Goal: Task Accomplishment & Management: Manage account settings

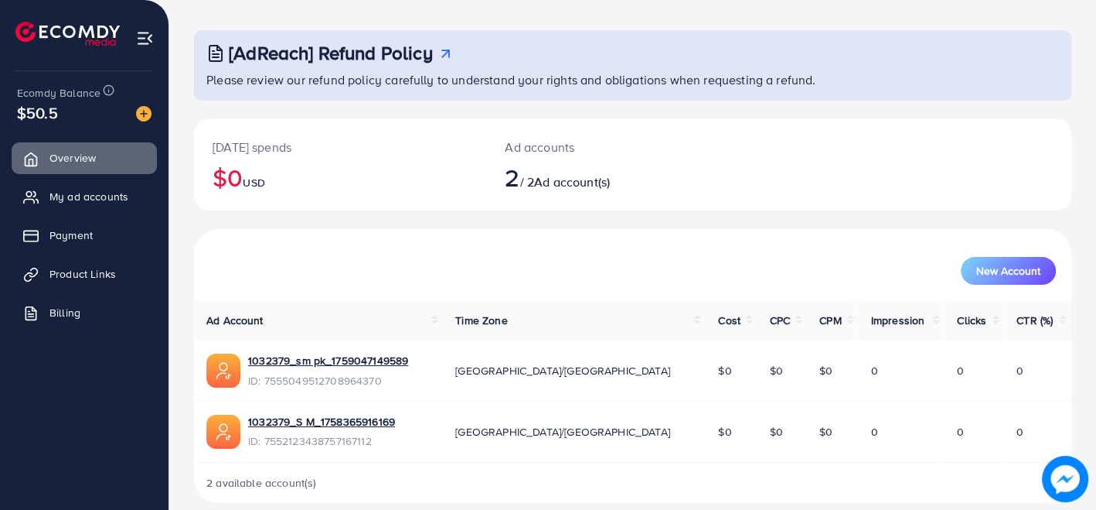
scroll to position [83, 0]
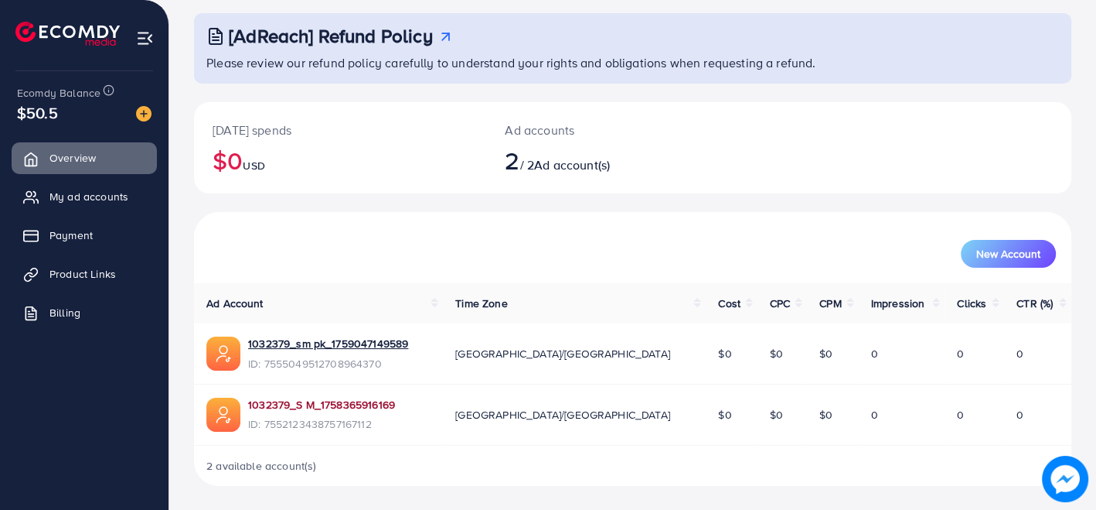
click at [307, 404] on link "1032379_S M_1758365916169" at bounding box center [321, 404] width 147 height 15
click at [121, 201] on span "My ad accounts" at bounding box center [92, 196] width 79 height 15
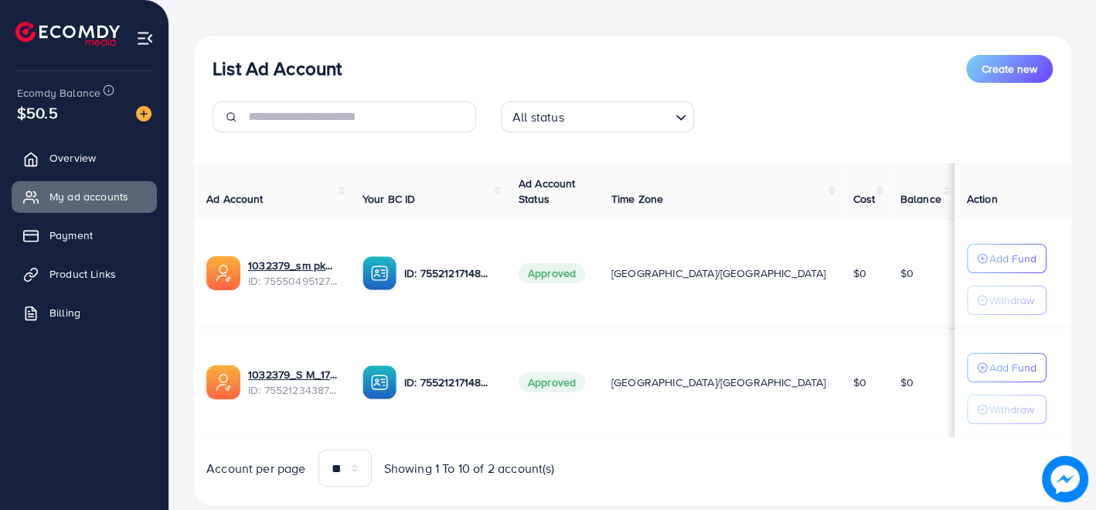
scroll to position [186, 0]
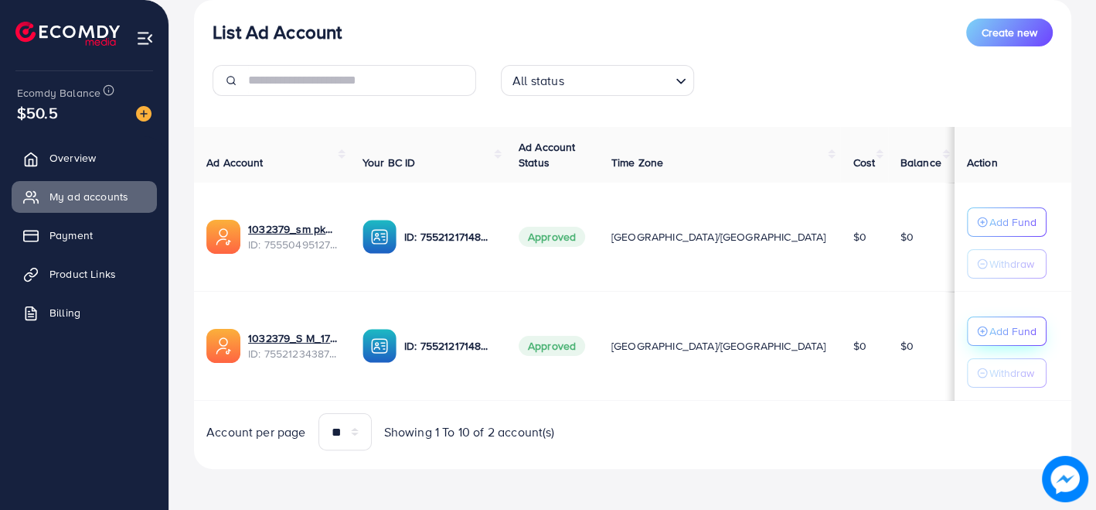
click at [990, 328] on p "Add Fund" at bounding box center [1013, 331] width 47 height 19
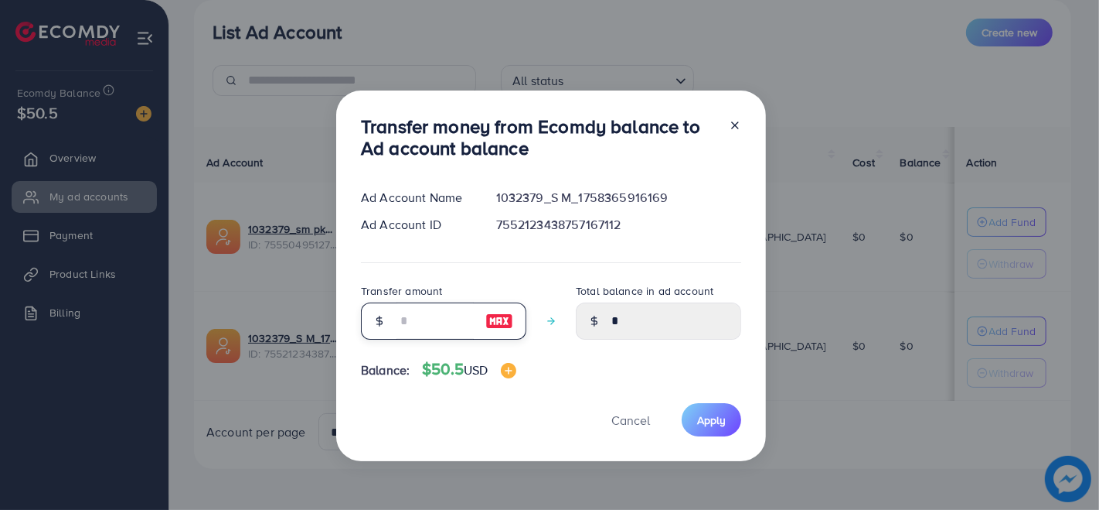
click at [456, 332] on input "number" at bounding box center [435, 320] width 77 height 37
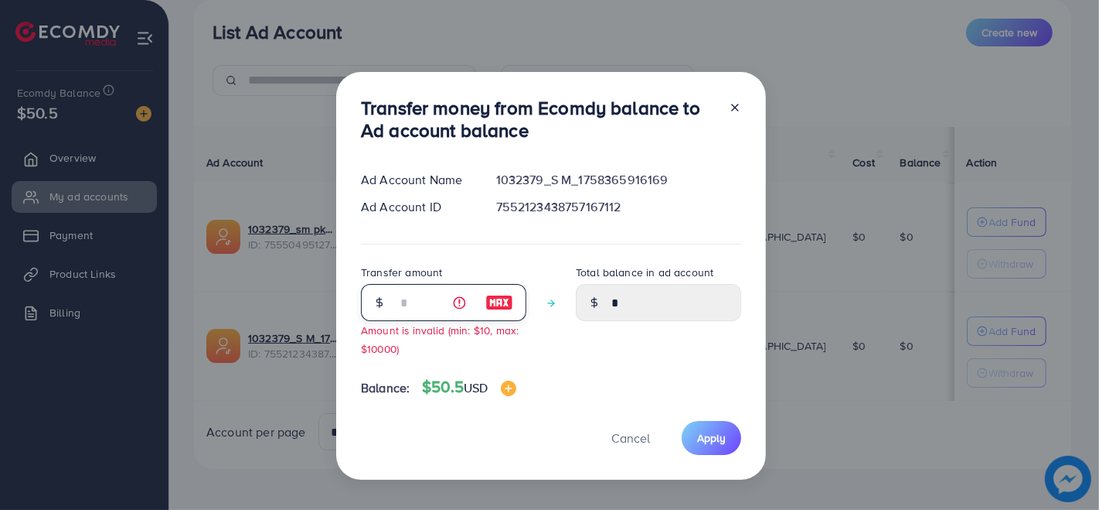
type input "**"
type input "*****"
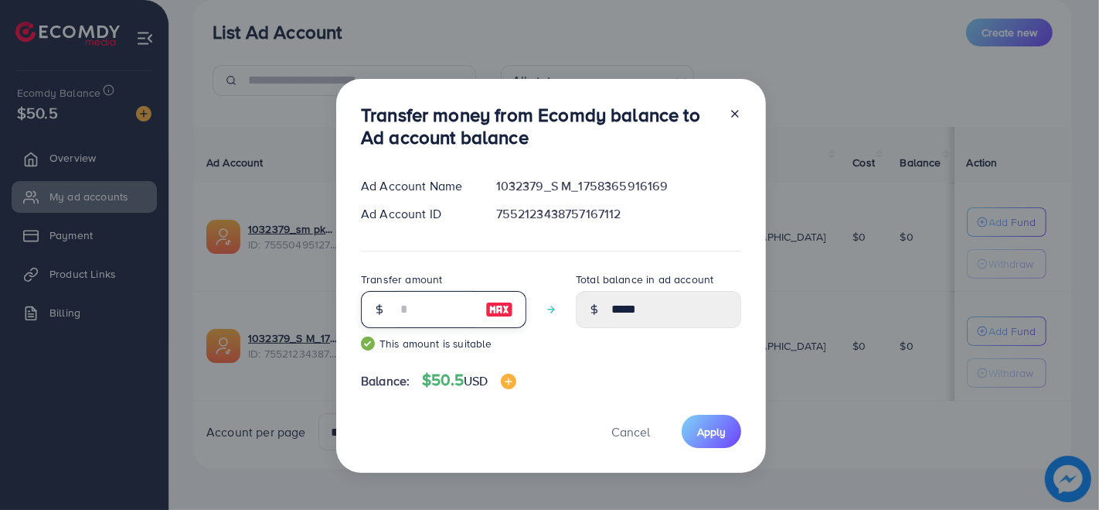
type input "*"
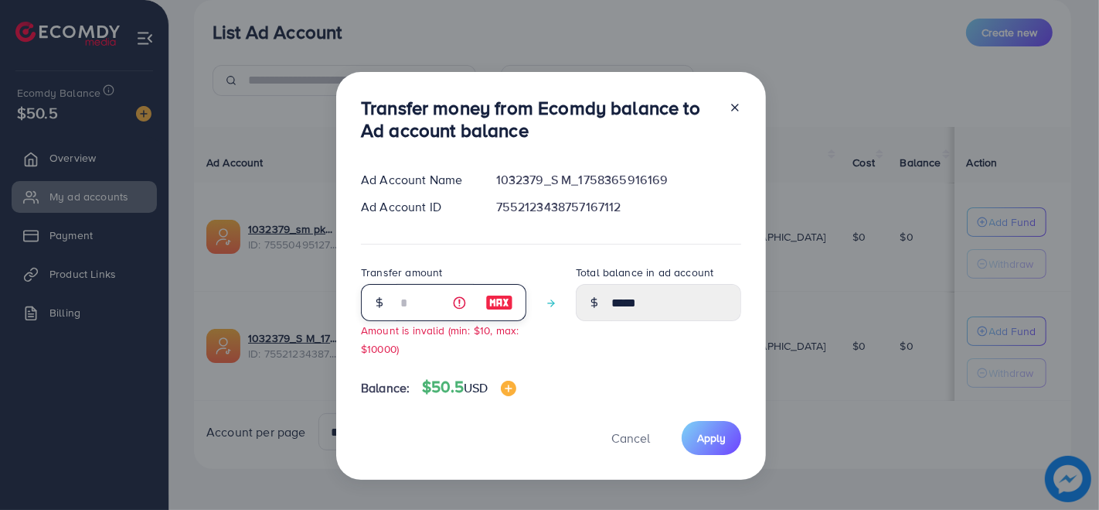
type input "****"
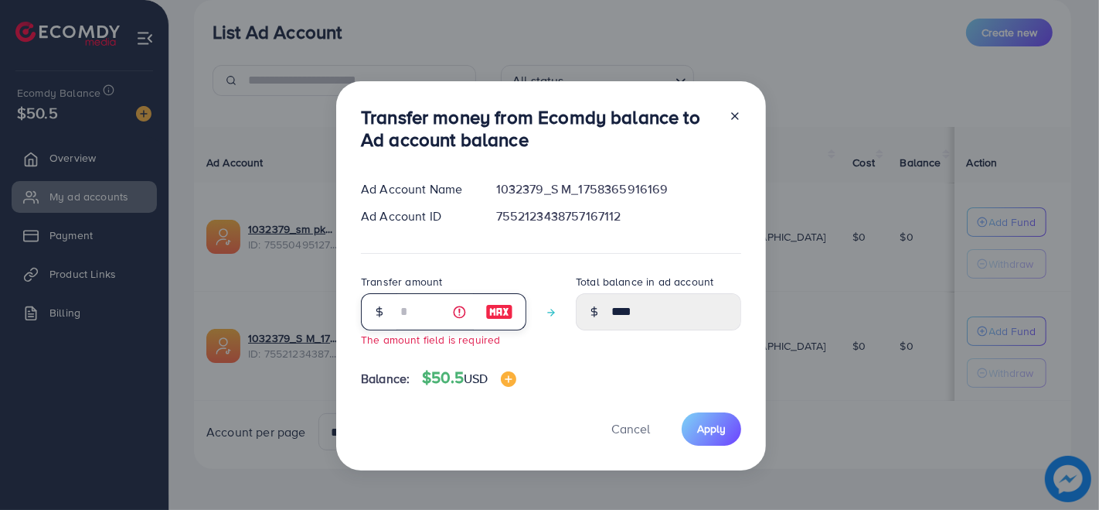
type input "*"
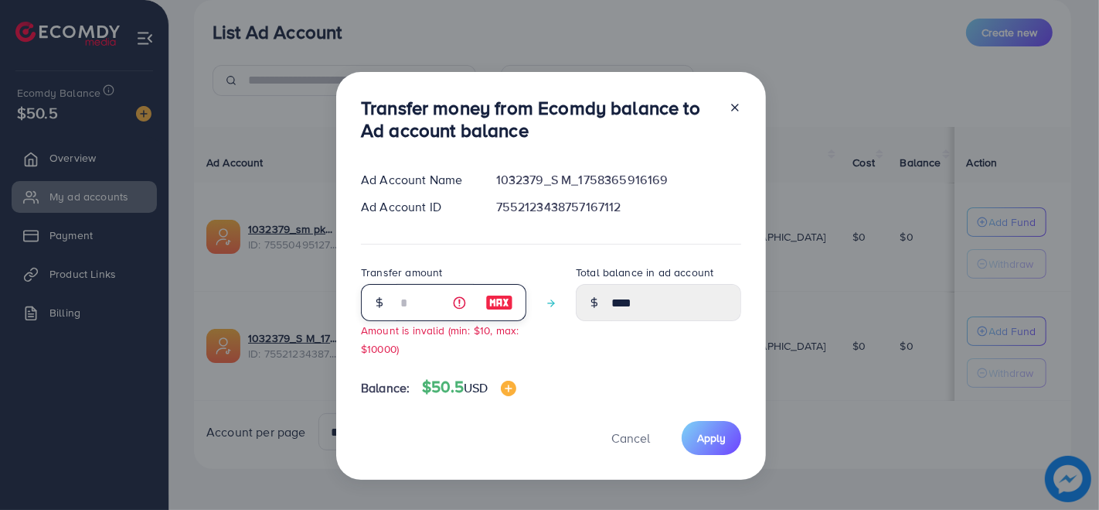
type input "****"
type input "**"
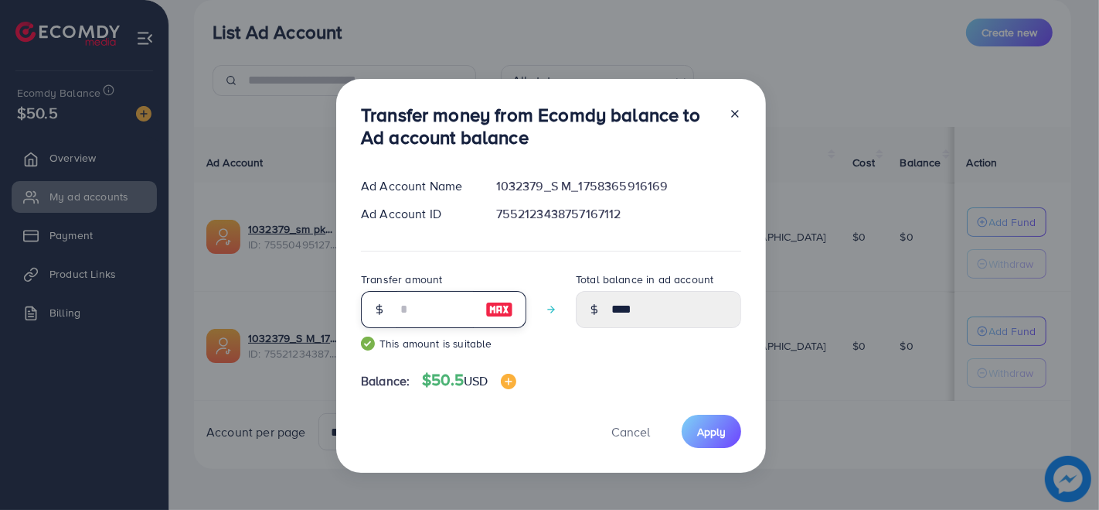
type input "*****"
type input "**"
click at [715, 435] on span "Apply" at bounding box center [711, 431] width 29 height 15
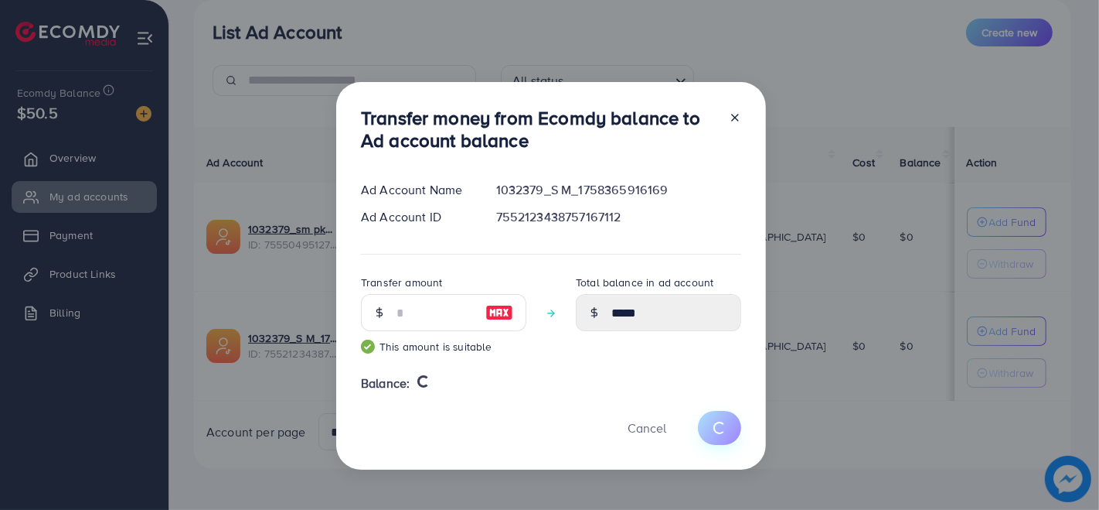
type input "*"
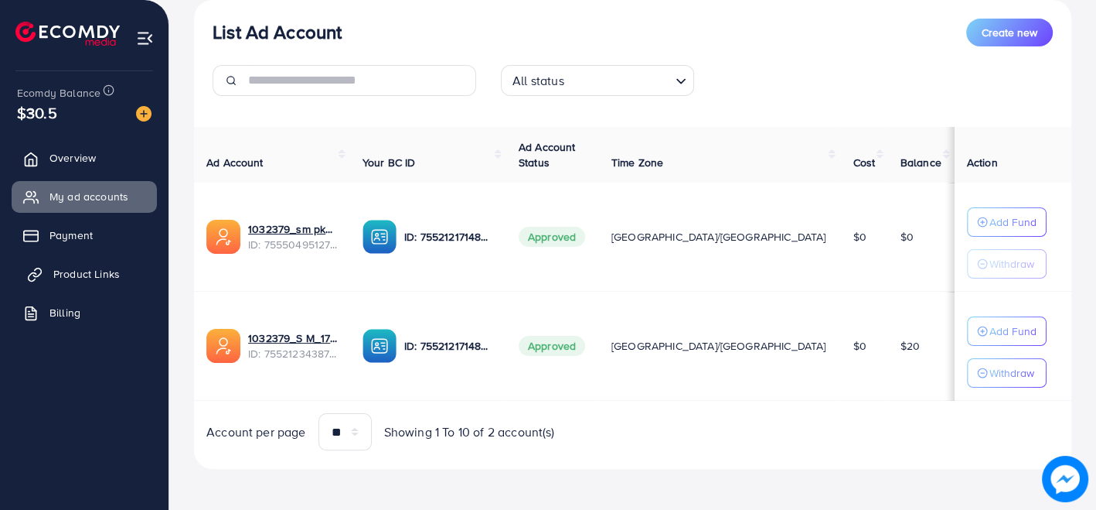
click at [100, 261] on link "Product Links" at bounding box center [84, 273] width 145 height 31
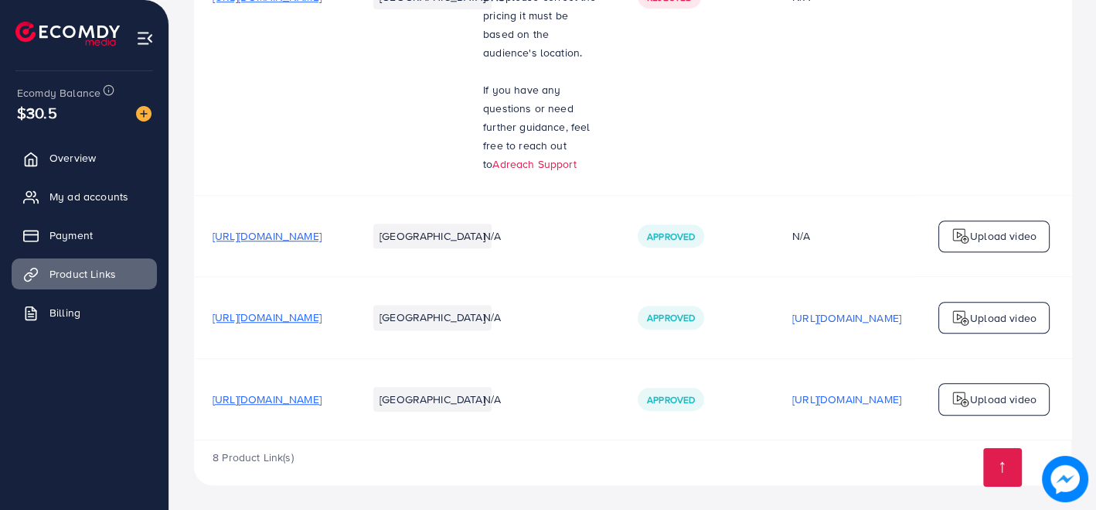
scroll to position [1118, 0]
click at [322, 228] on span "https://spademen.com/products/check-shirt-red-black" at bounding box center [267, 235] width 109 height 15
click at [322, 399] on span "https://spademen.com/collections/seasonal-prestige" at bounding box center [267, 398] width 109 height 15
click at [118, 197] on span "My ad accounts" at bounding box center [92, 196] width 79 height 15
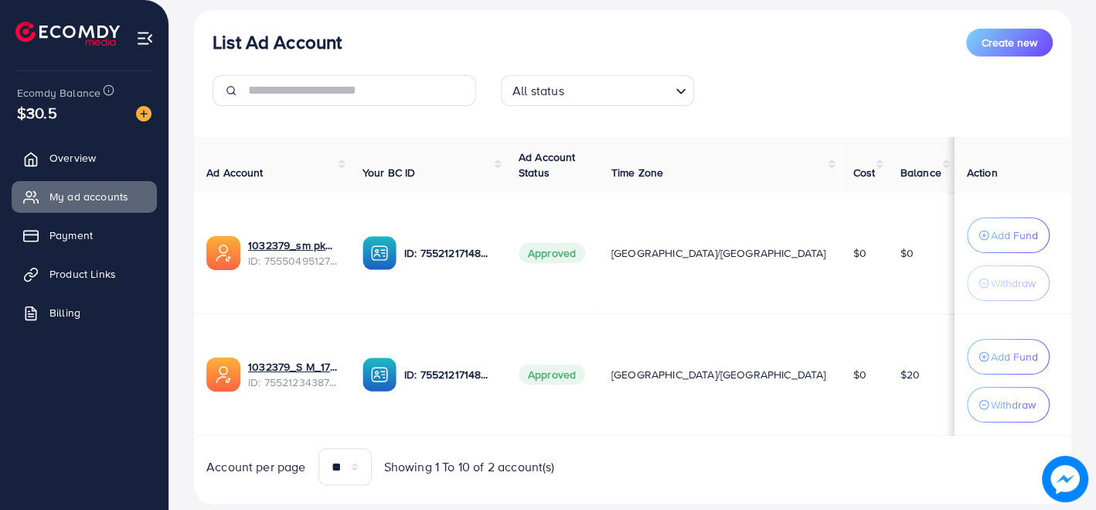
scroll to position [210, 0]
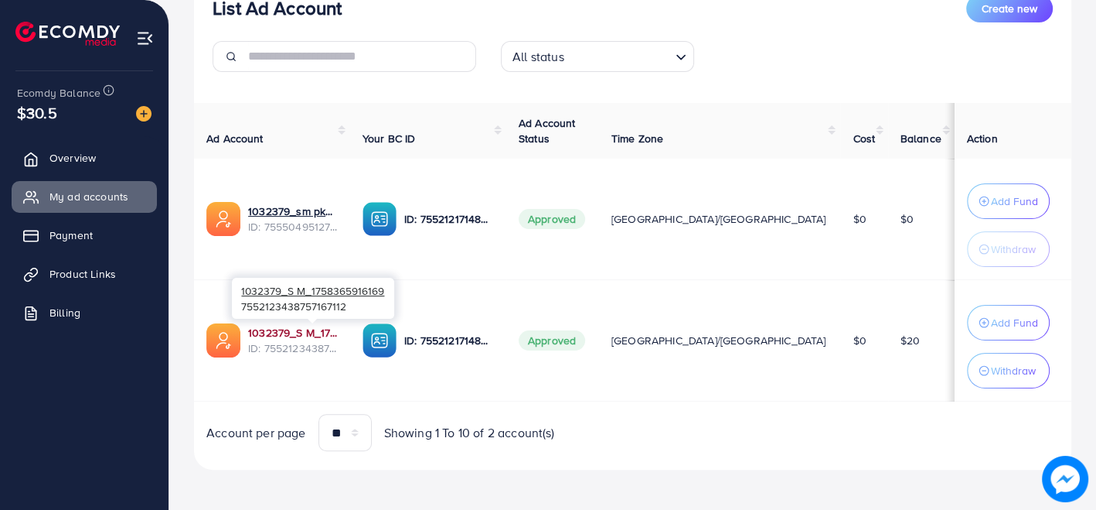
click at [332, 321] on div "1032379_S M_1758365916169 7552123438757167112" at bounding box center [313, 298] width 162 height 50
click at [329, 331] on link "1032379_S M_1758365916169" at bounding box center [293, 332] width 90 height 15
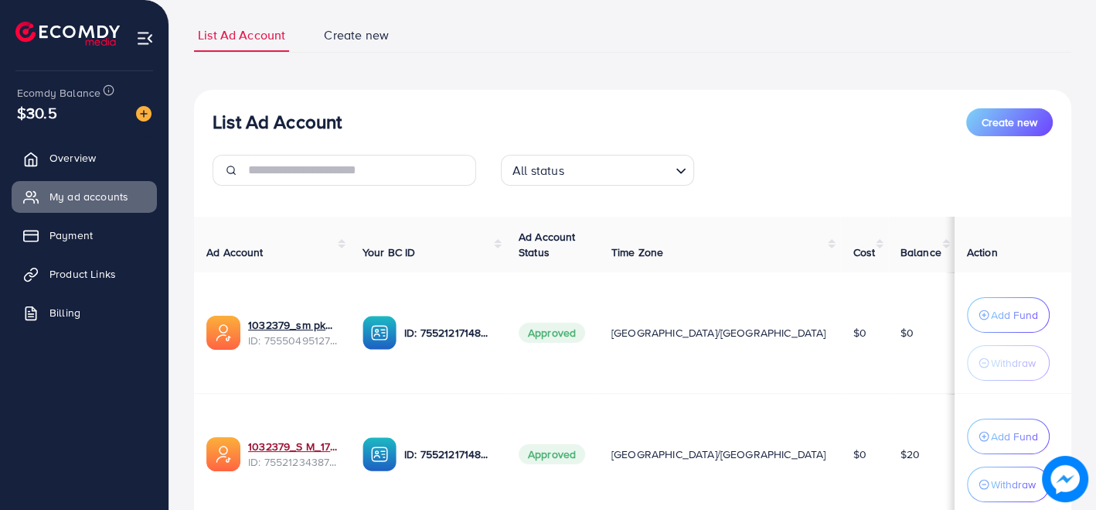
scroll to position [0, 0]
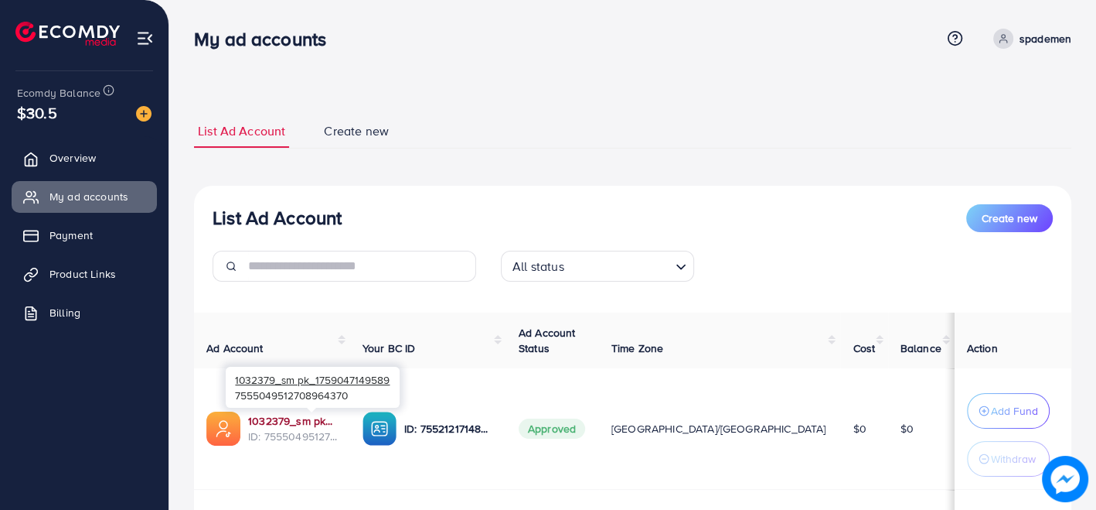
click at [336, 418] on link "1032379_sm pk_1759047149589" at bounding box center [293, 420] width 90 height 15
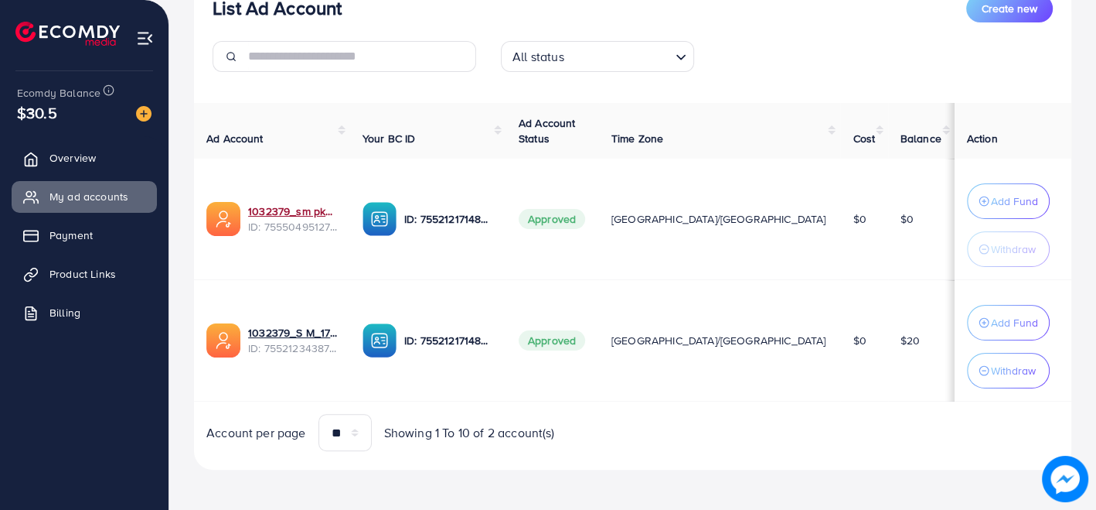
scroll to position [210, 0]
click at [967, 370] on button "Withdraw" at bounding box center [1008, 371] width 83 height 36
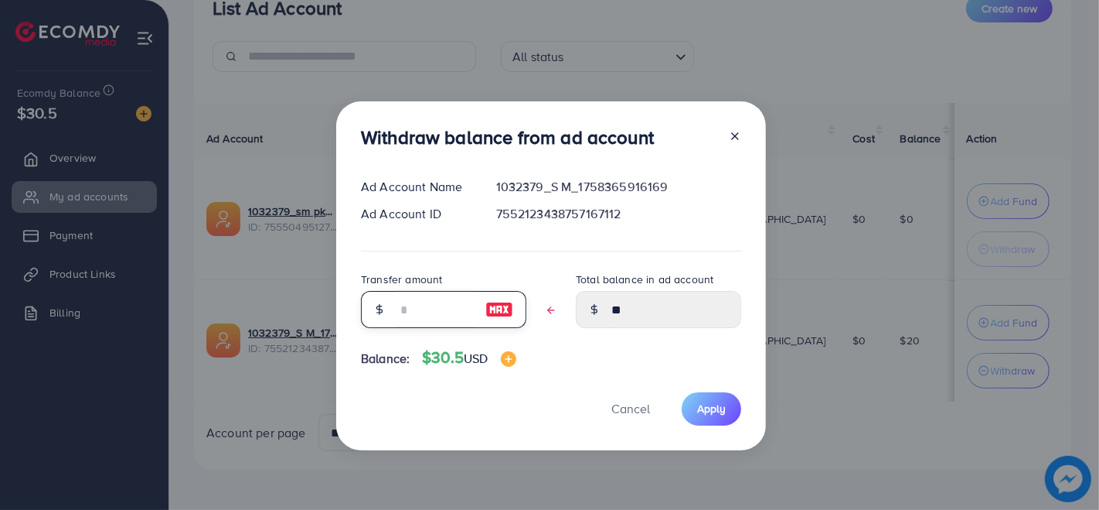
click at [421, 307] on input "text" at bounding box center [435, 309] width 77 height 37
type input "*"
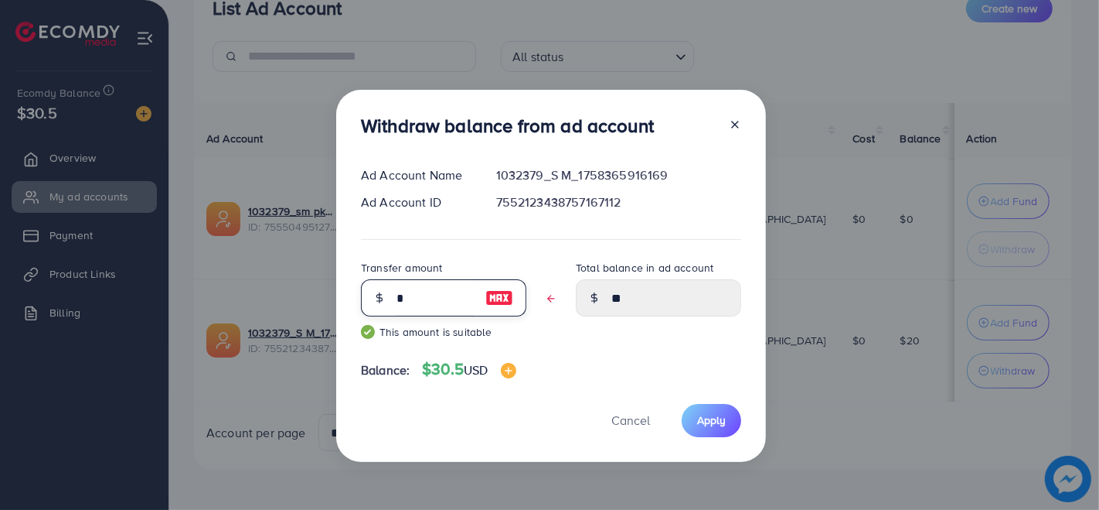
type input "*****"
type input "**"
type input "****"
type input "**"
click at [710, 431] on button "Apply" at bounding box center [712, 420] width 60 height 33
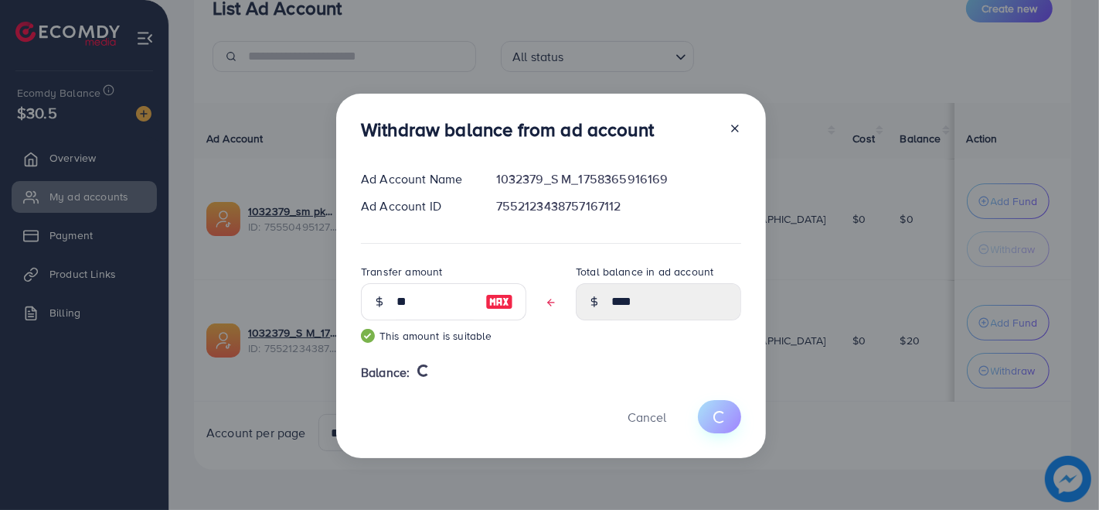
type input "**"
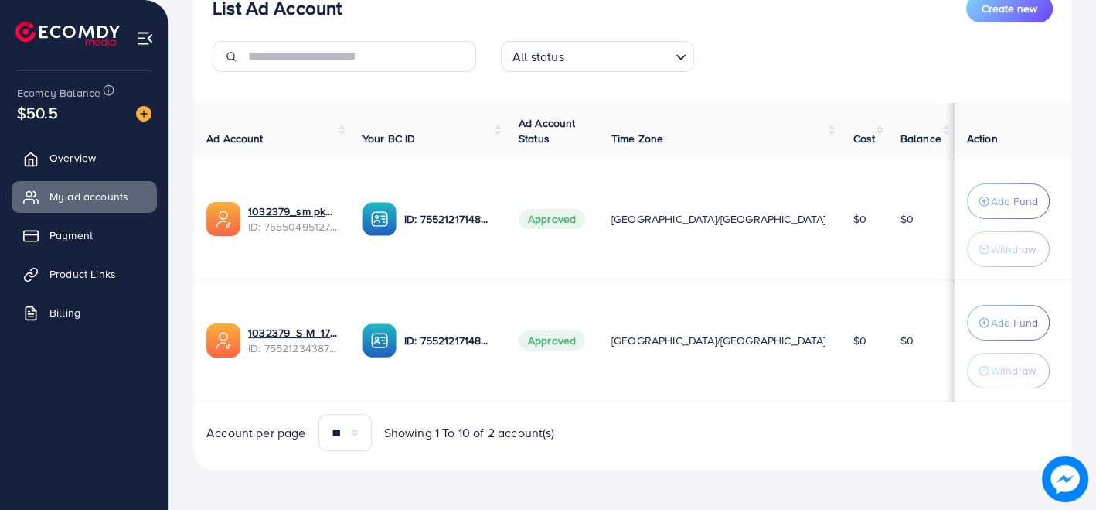
click at [106, 83] on div "Ecomdy Balance $50.5" at bounding box center [84, 103] width 144 height 65
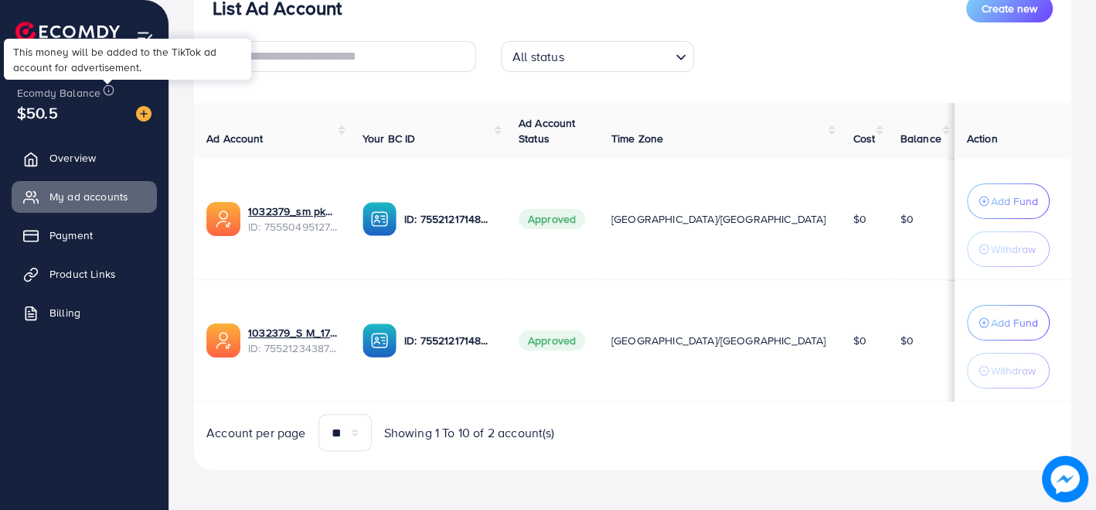
click at [106, 89] on icon at bounding box center [109, 90] width 12 height 12
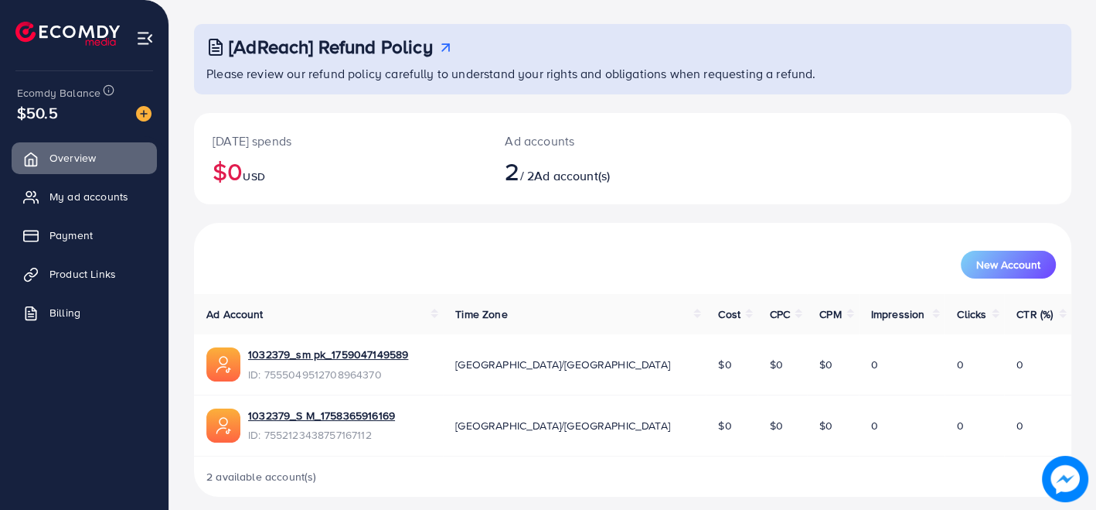
scroll to position [83, 0]
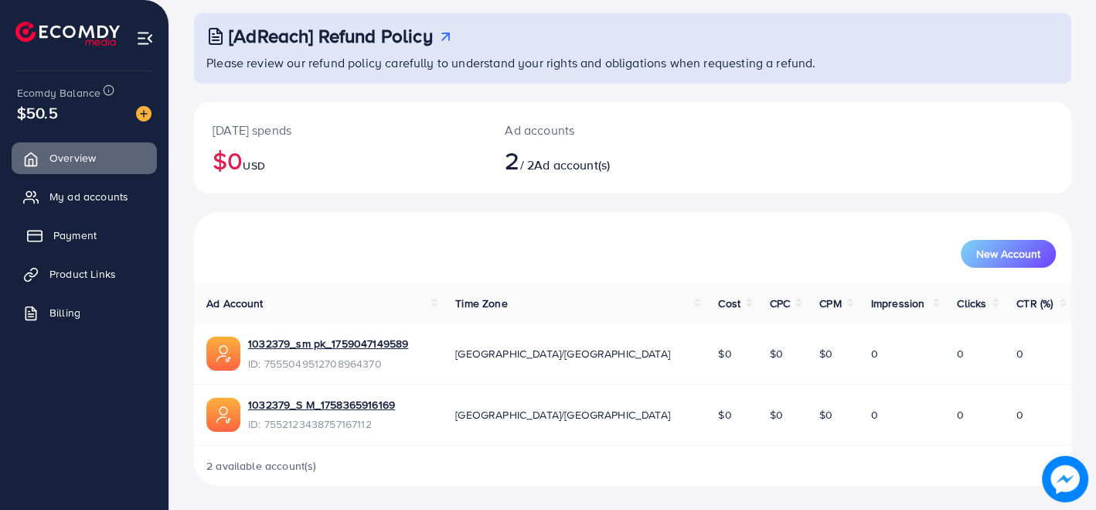
click at [37, 231] on rect at bounding box center [35, 236] width 14 height 10
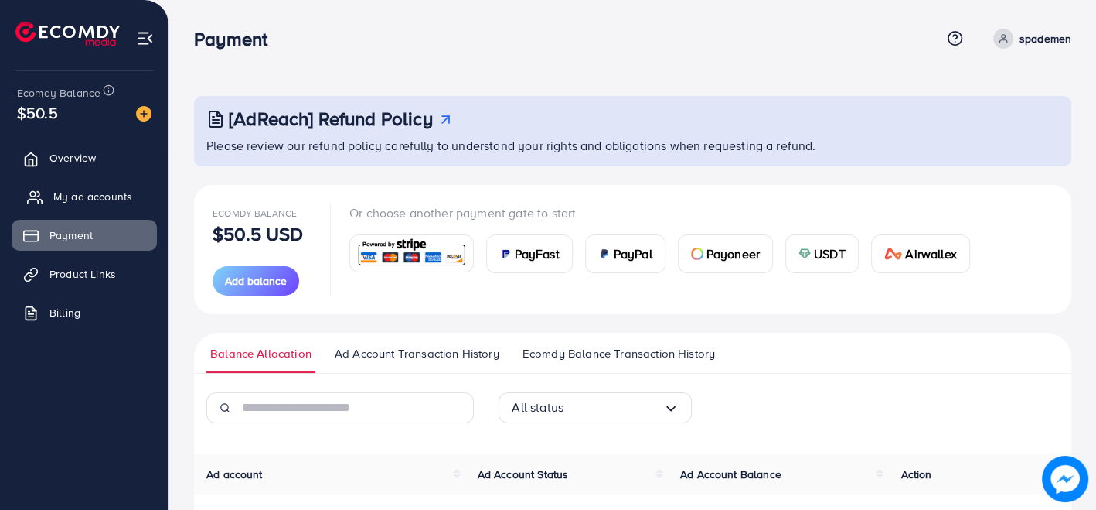
click at [80, 182] on link "My ad accounts" at bounding box center [84, 196] width 145 height 31
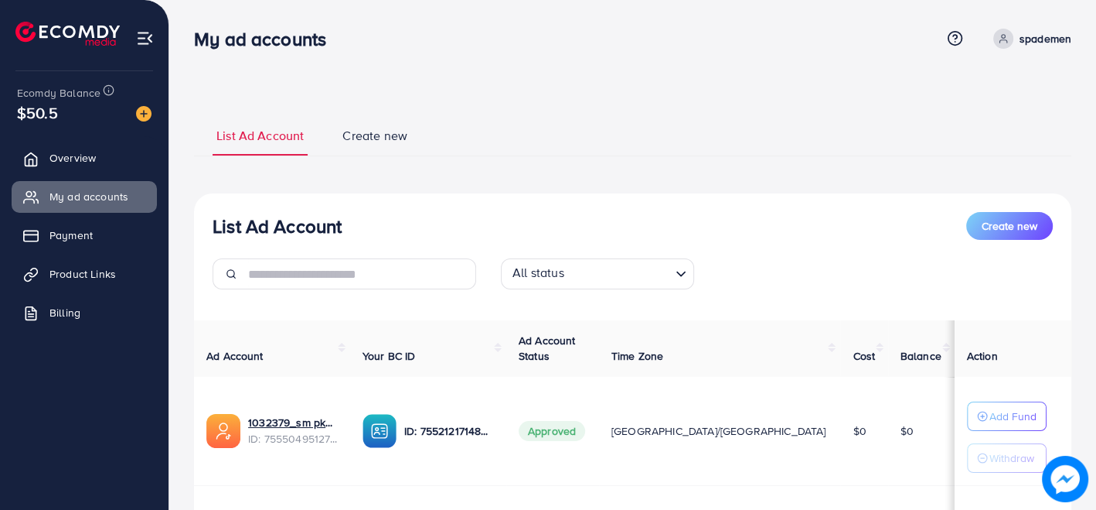
click at [1029, 43] on p "spademen" at bounding box center [1046, 38] width 52 height 19
click at [1007, 83] on link "Profile" at bounding box center [997, 92] width 147 height 35
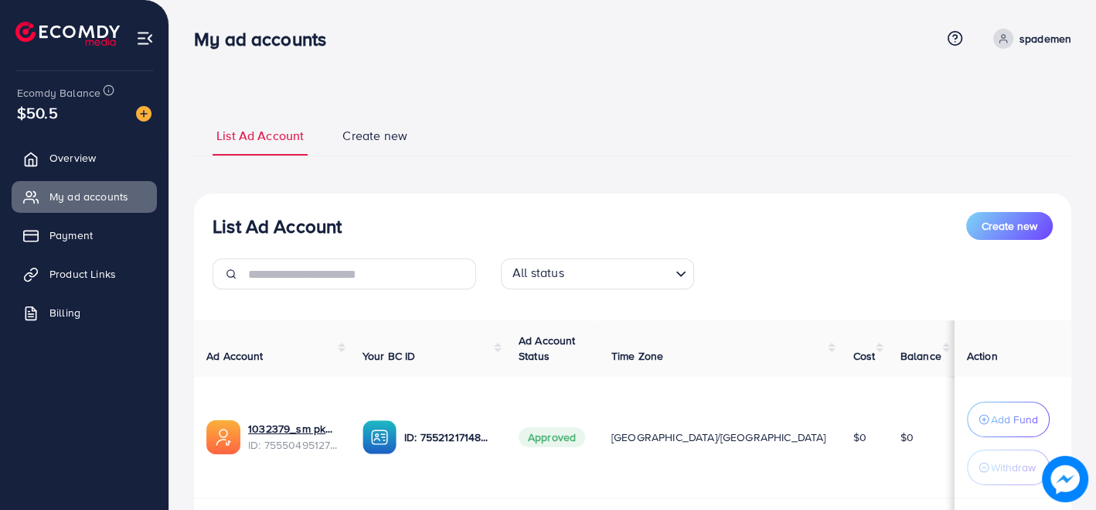
select select "********"
select select "*****"
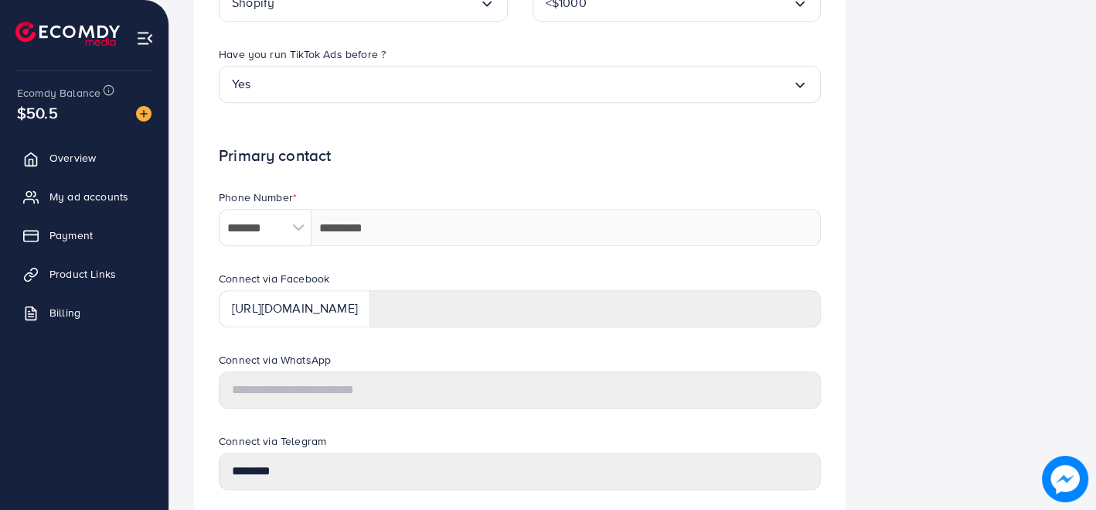
scroll to position [673, 0]
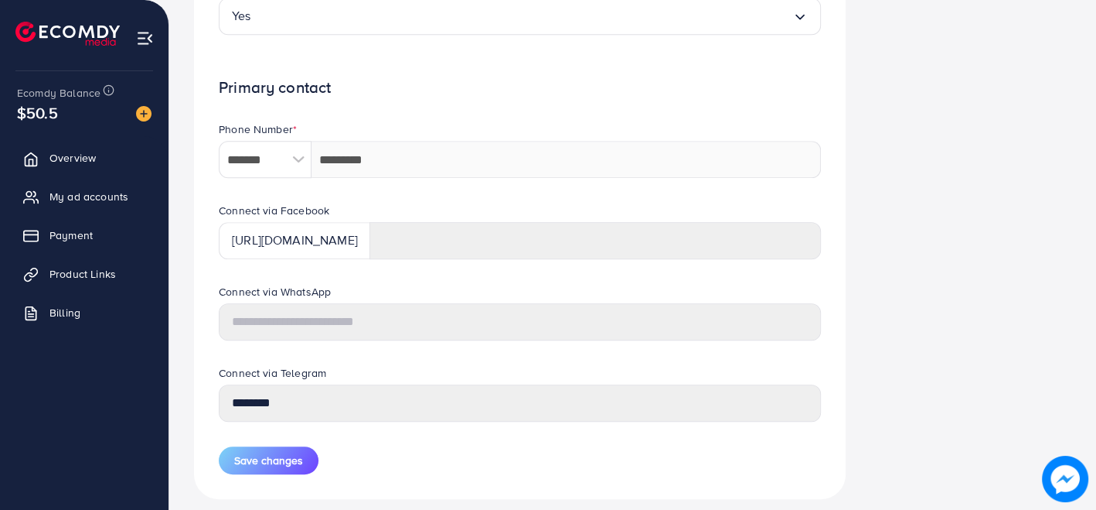
click at [295, 158] on div at bounding box center [298, 159] width 27 height 37
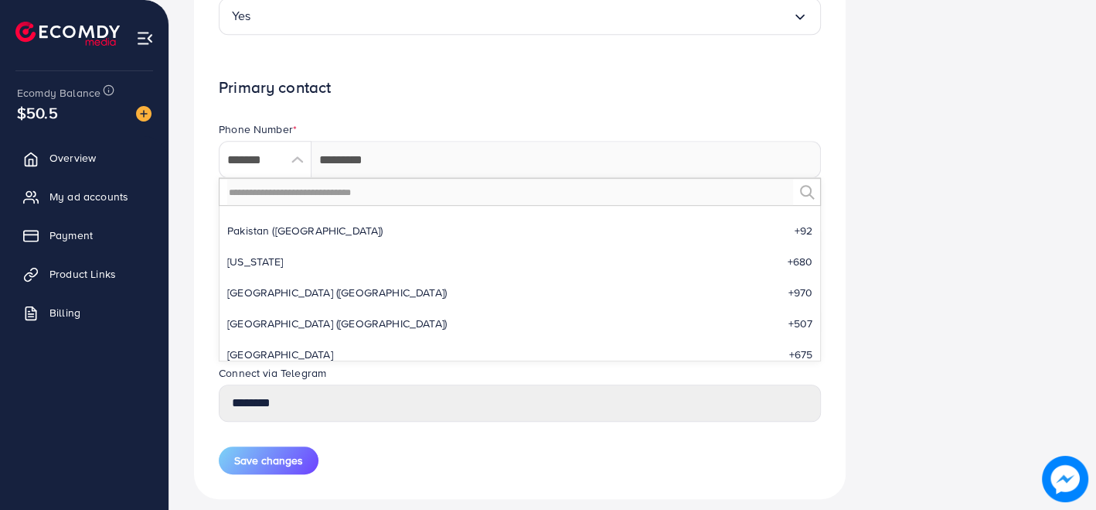
scroll to position [4990, 0]
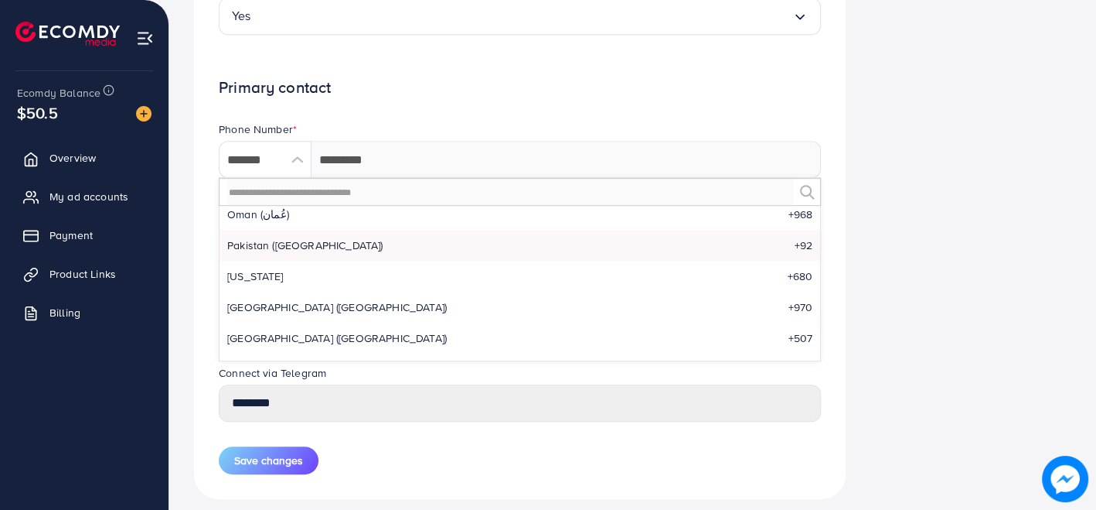
click at [364, 230] on li "Pakistan (‫پاکستان‬‎) +92" at bounding box center [520, 245] width 601 height 31
type input "******"
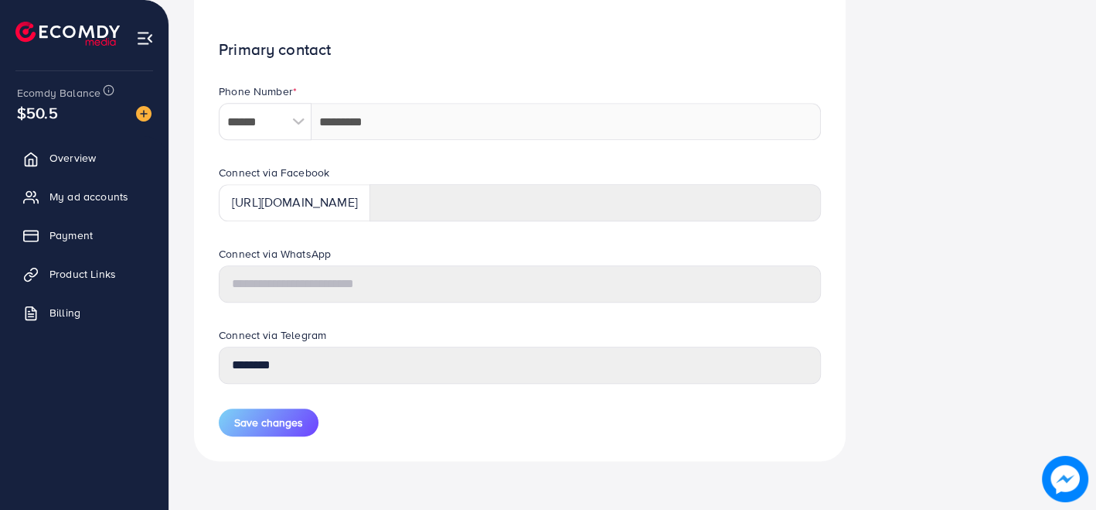
scroll to position [0, 0]
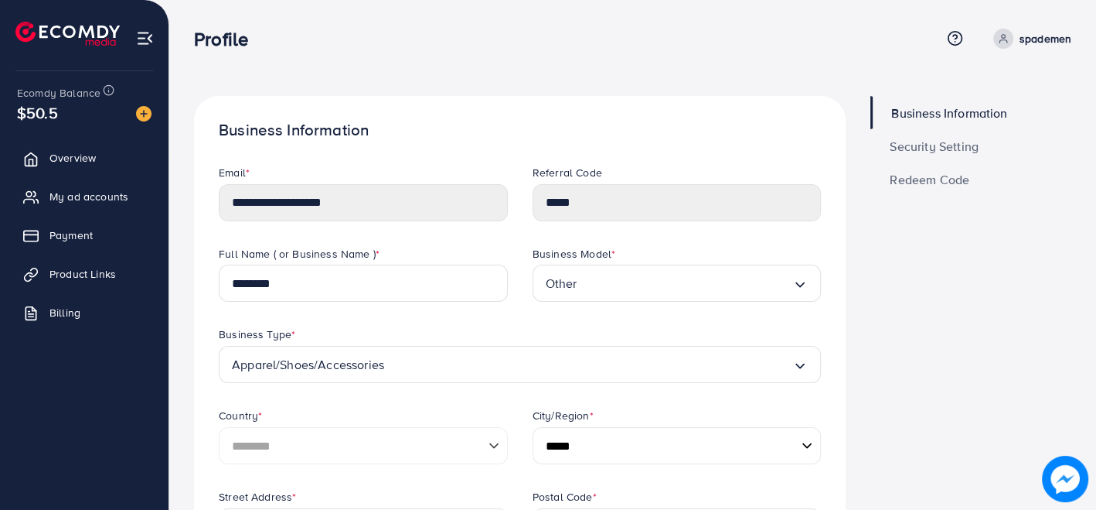
click at [942, 153] on link "Security Setting" at bounding box center [971, 145] width 201 height 33
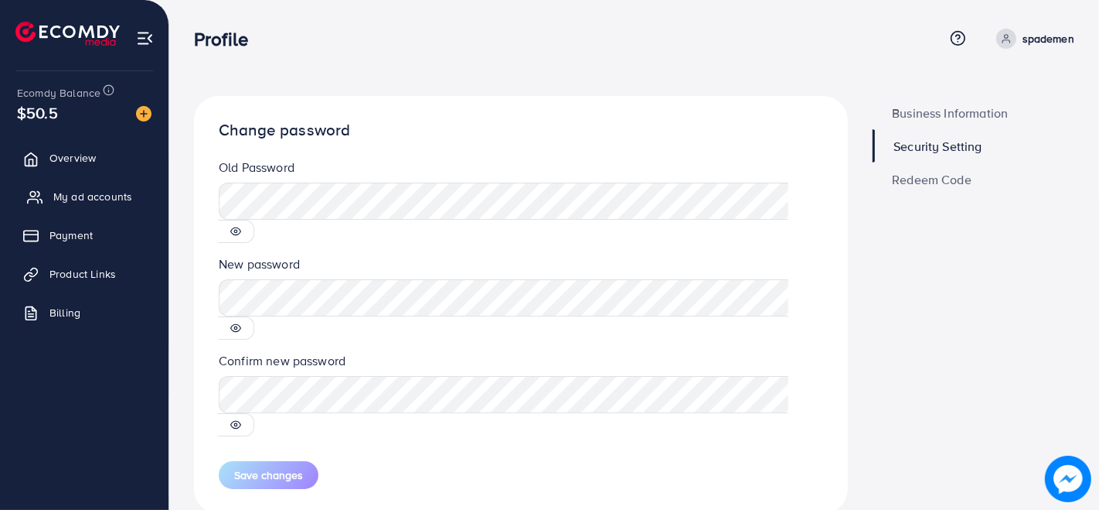
click at [94, 209] on link "My ad accounts" at bounding box center [84, 196] width 145 height 31
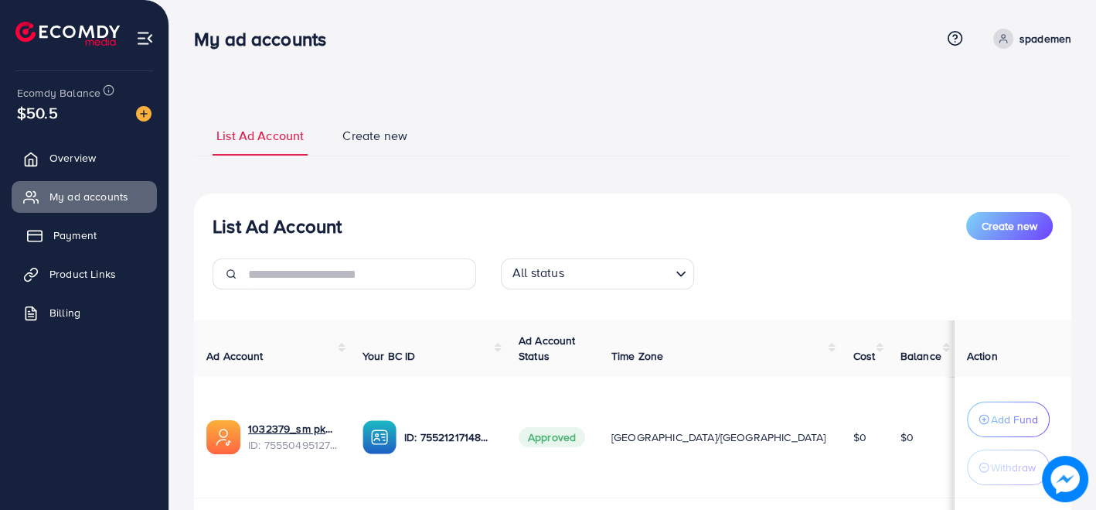
click at [99, 242] on link "Payment" at bounding box center [84, 235] width 145 height 31
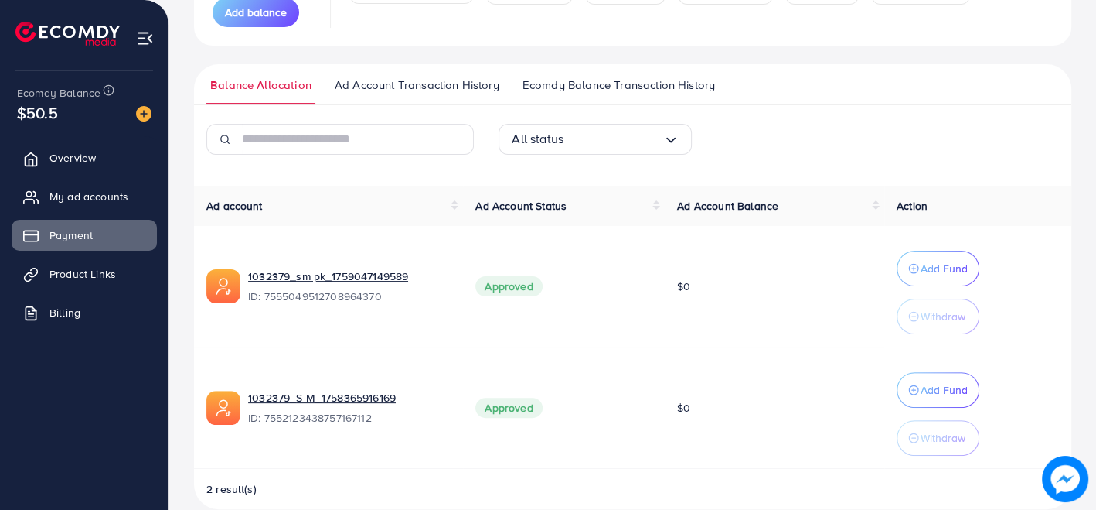
scroll to position [289, 0]
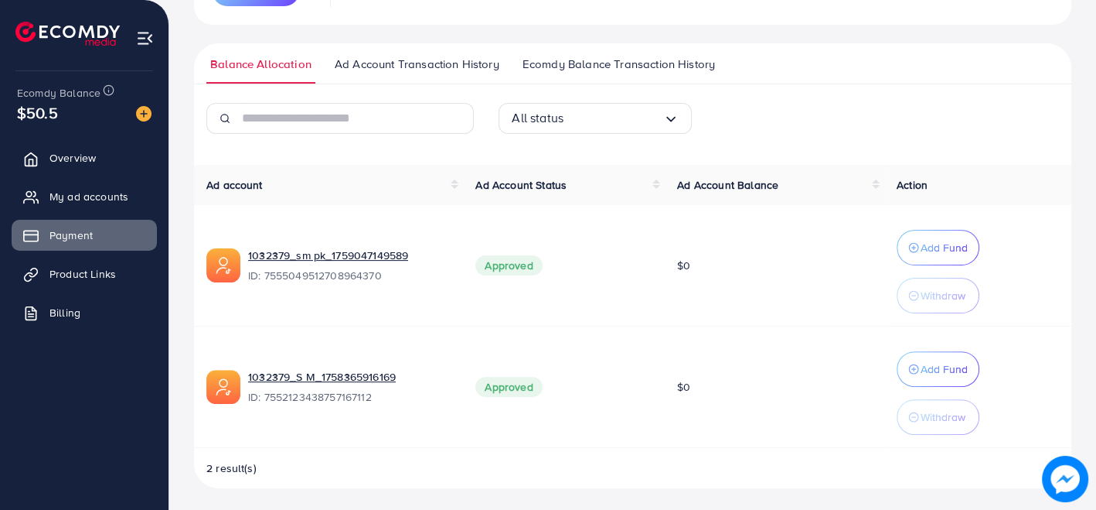
click at [148, 32] on img at bounding box center [145, 38] width 18 height 18
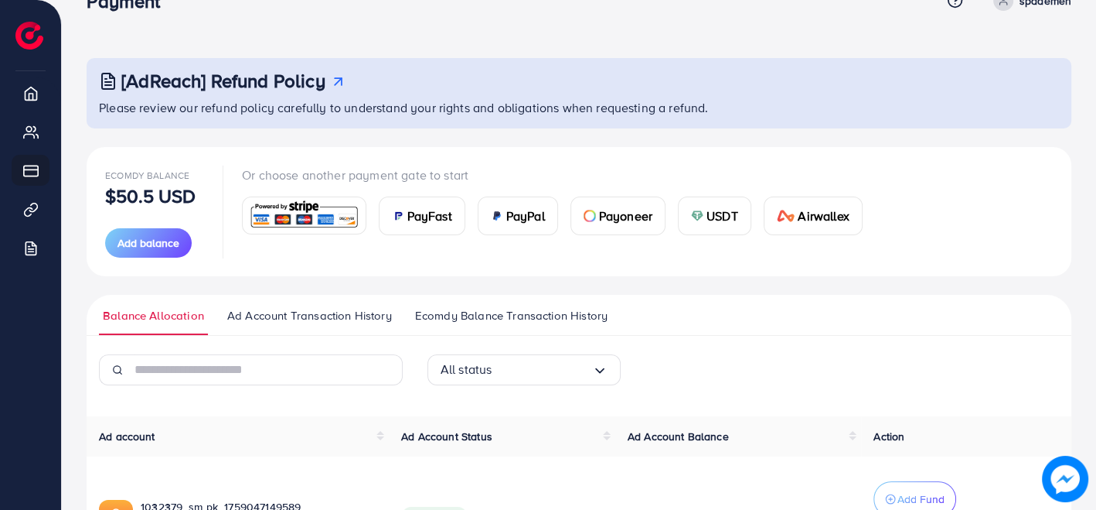
scroll to position [0, 0]
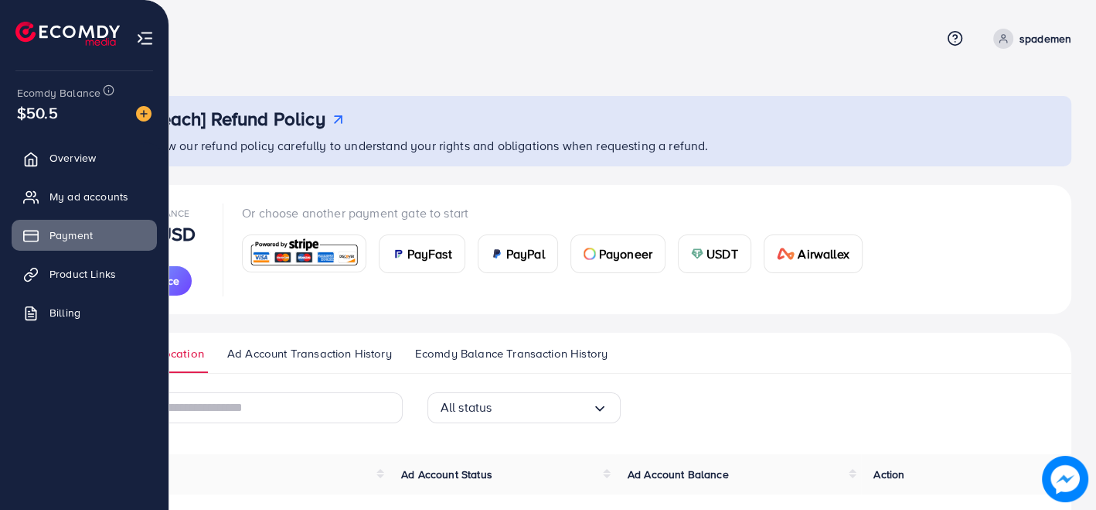
click at [142, 45] on img at bounding box center [145, 38] width 18 height 18
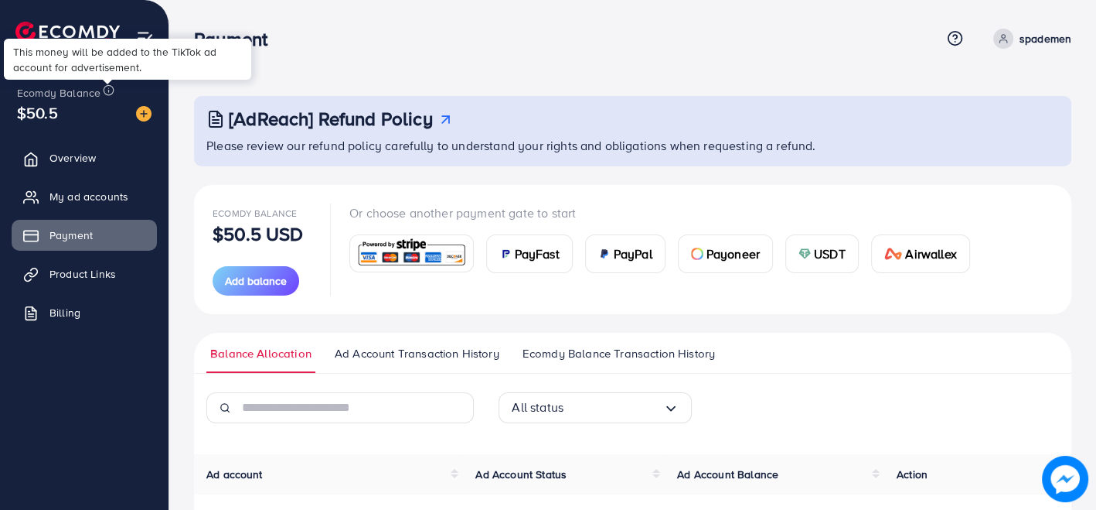
click at [108, 89] on icon at bounding box center [109, 90] width 12 height 12
click at [110, 264] on link "Product Links" at bounding box center [84, 273] width 145 height 31
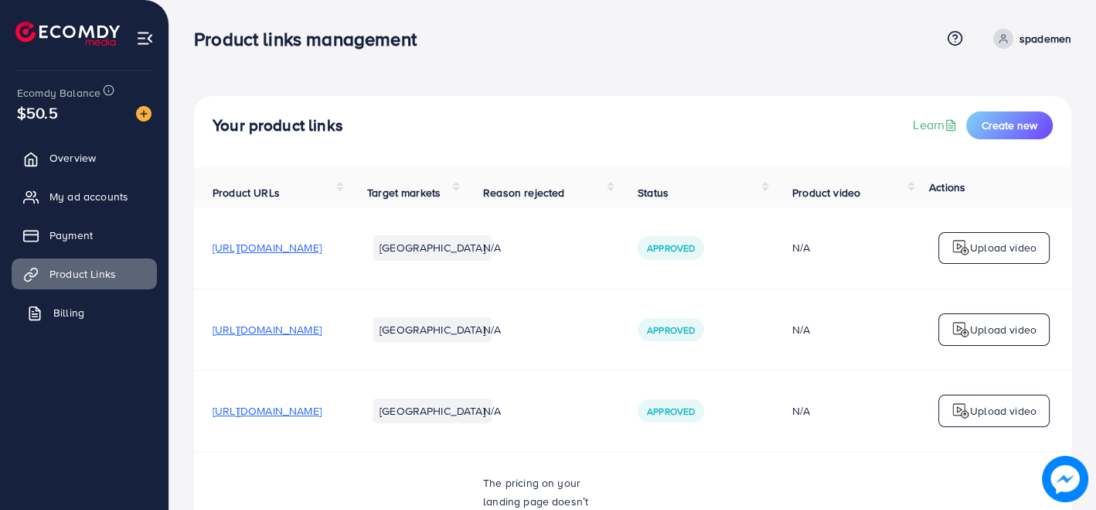
click at [108, 317] on link "Billing" at bounding box center [84, 312] width 145 height 31
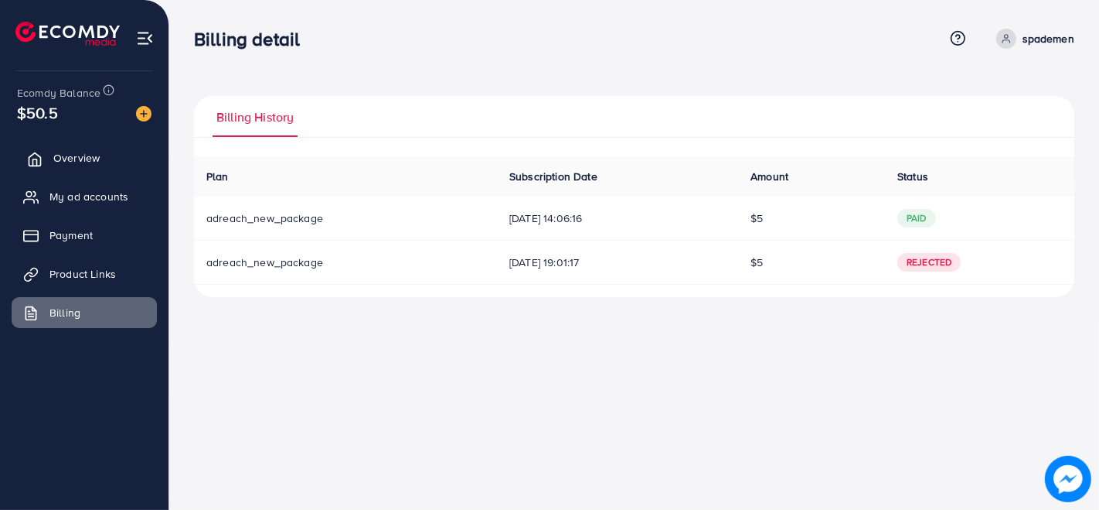
click at [72, 162] on span "Overview" at bounding box center [76, 157] width 46 height 15
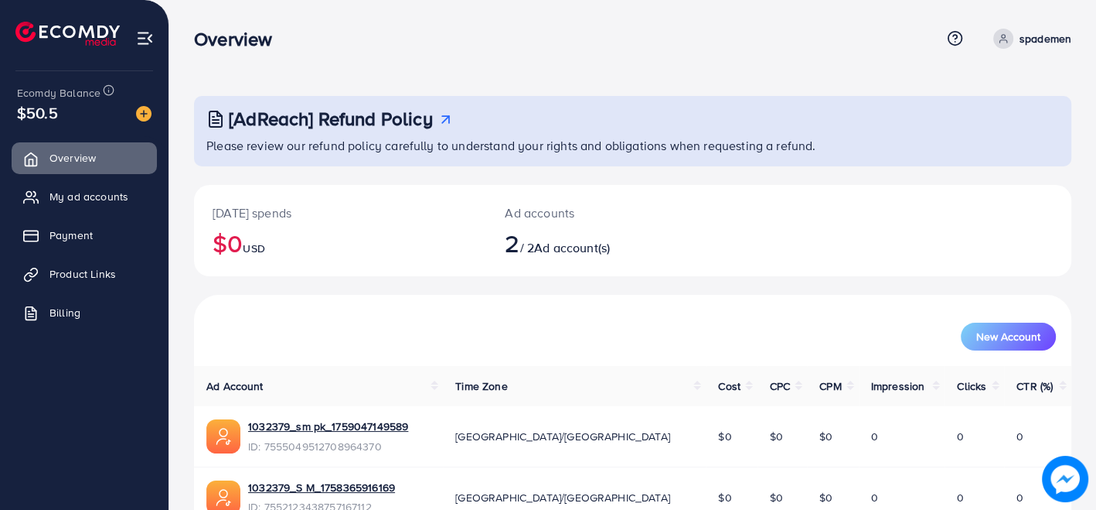
click at [153, 39] on img at bounding box center [145, 38] width 18 height 18
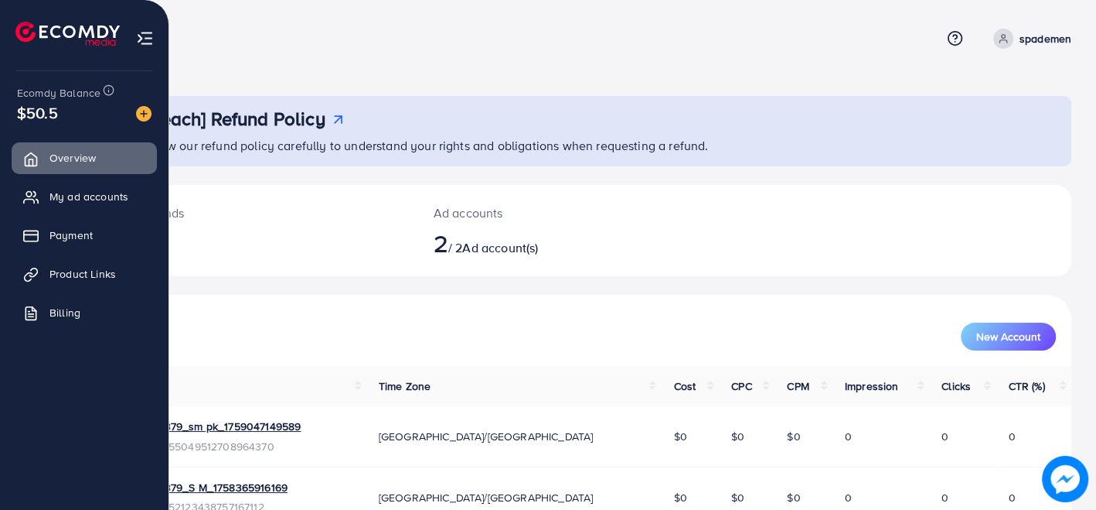
click at [25, 37] on img at bounding box center [67, 34] width 104 height 24
click at [79, 39] on img at bounding box center [67, 34] width 104 height 24
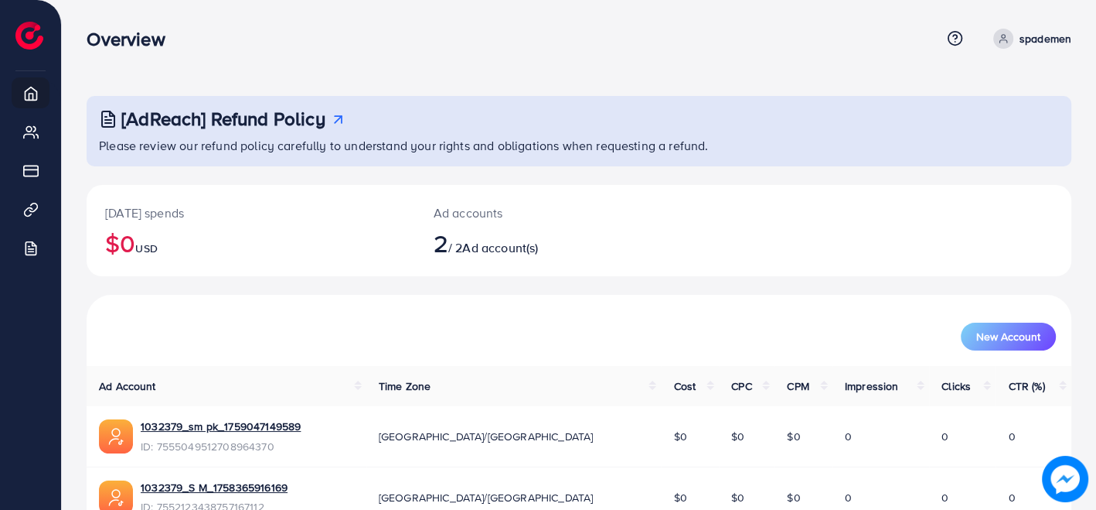
click at [1016, 33] on link "spademen" at bounding box center [1029, 39] width 84 height 20
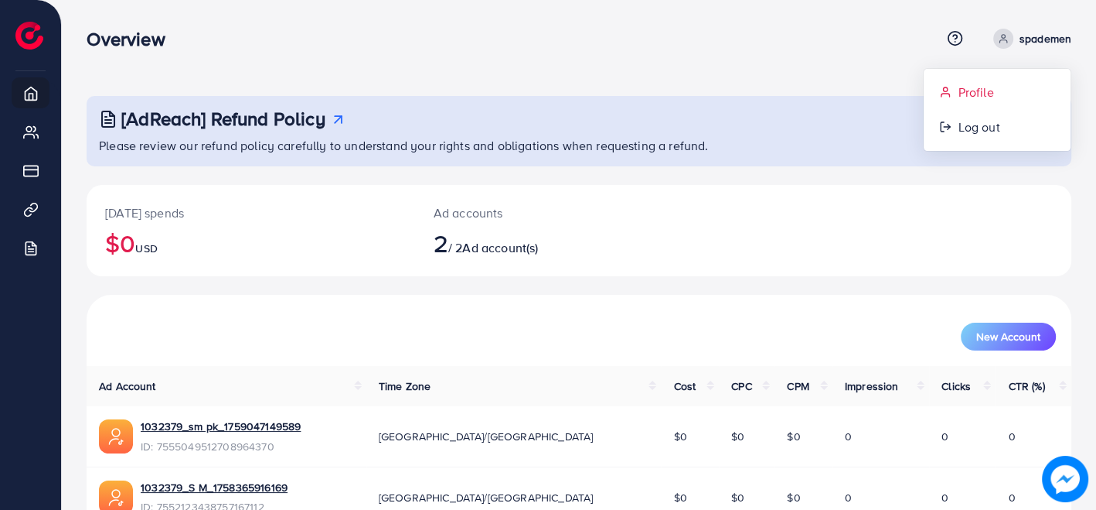
click at [1011, 96] on link "Profile" at bounding box center [997, 92] width 147 height 35
select select "********"
select select "*****"
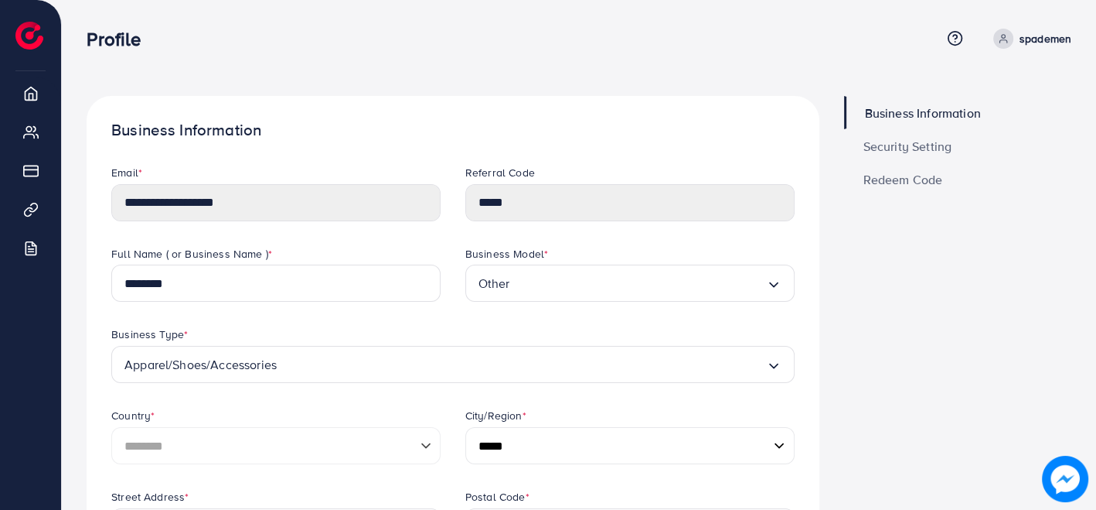
click at [902, 152] on span "Security Setting" at bounding box center [908, 146] width 89 height 12
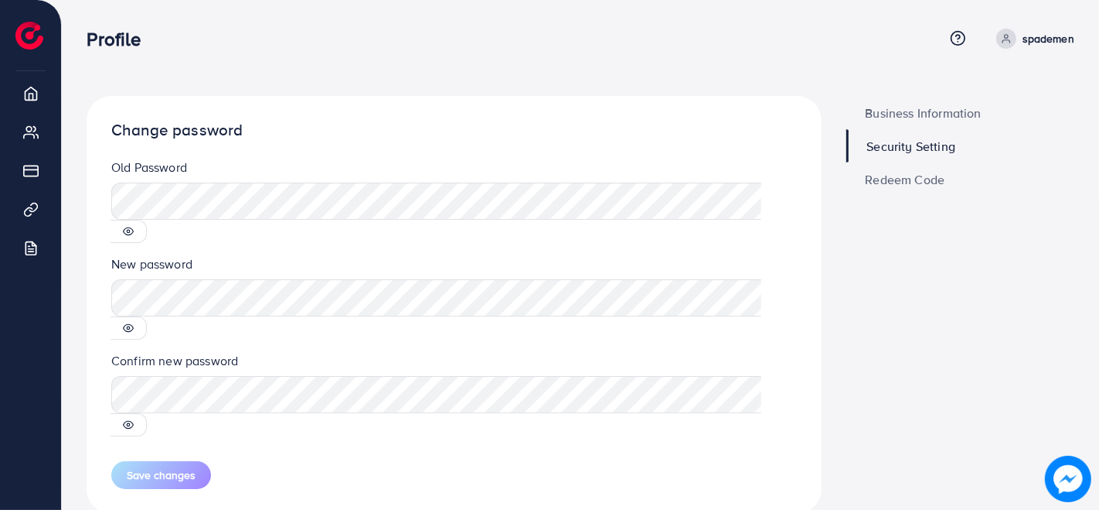
click at [910, 176] on span "Redeem Code" at bounding box center [906, 179] width 80 height 12
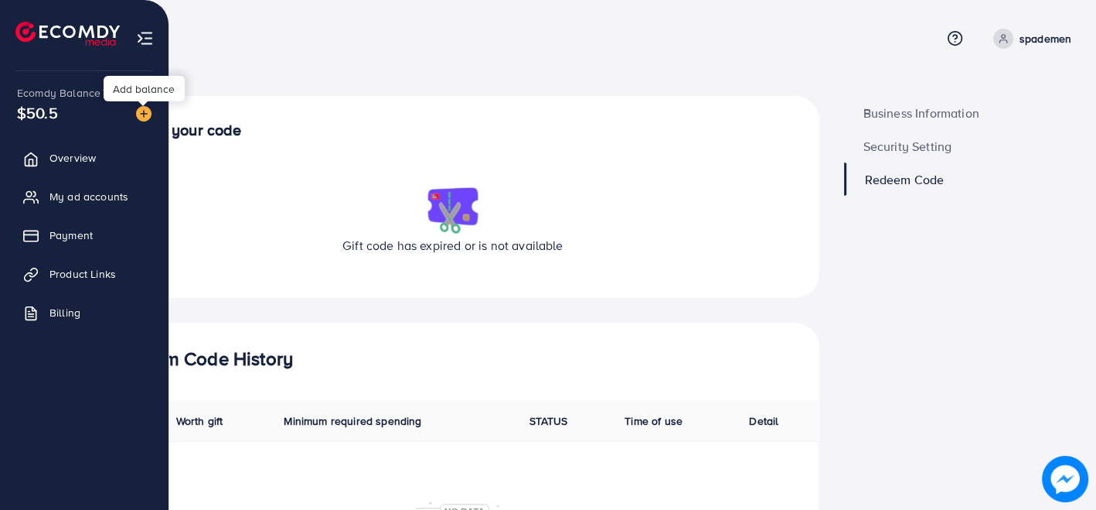
click at [146, 108] on img at bounding box center [143, 113] width 15 height 15
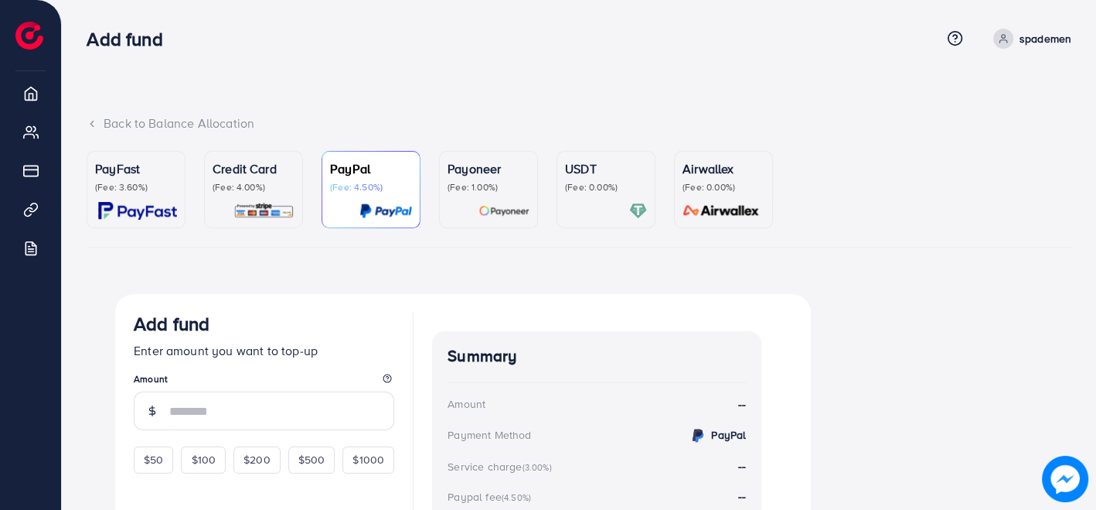
click at [141, 179] on div "PayFast (Fee: 3.60%)" at bounding box center [136, 176] width 82 height 34
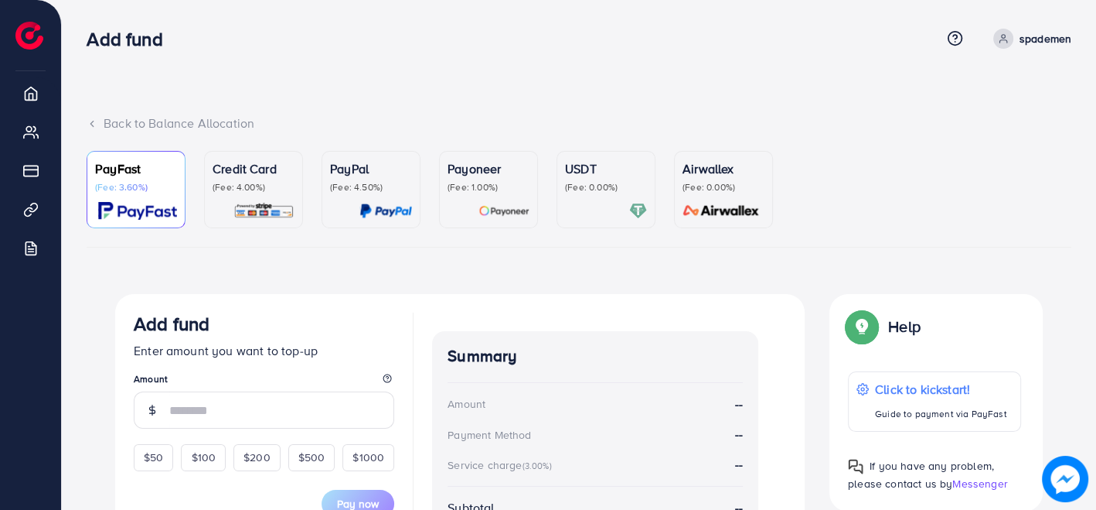
click at [247, 178] on div "Credit Card (Fee: 4.00%)" at bounding box center [254, 176] width 82 height 34
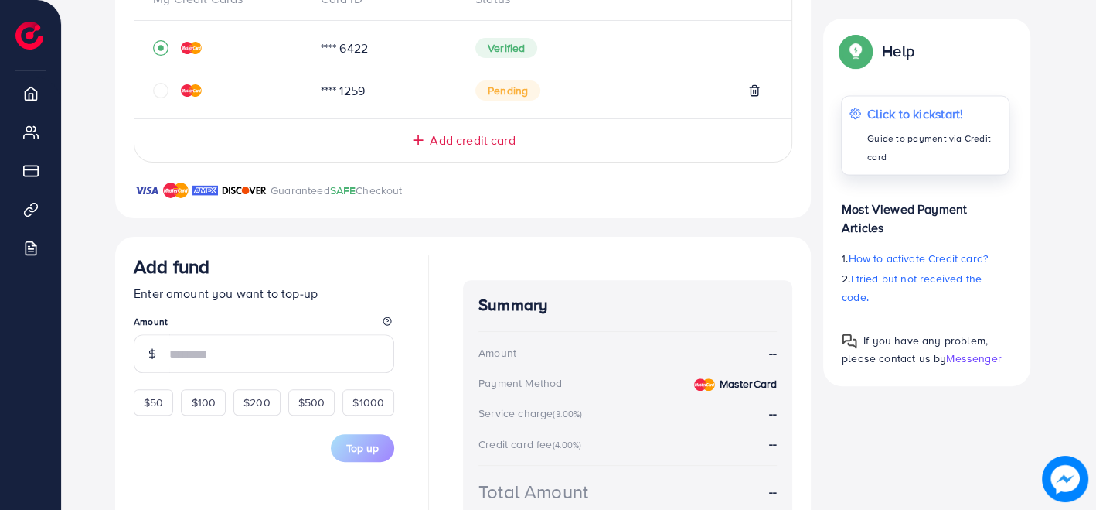
scroll to position [415, 0]
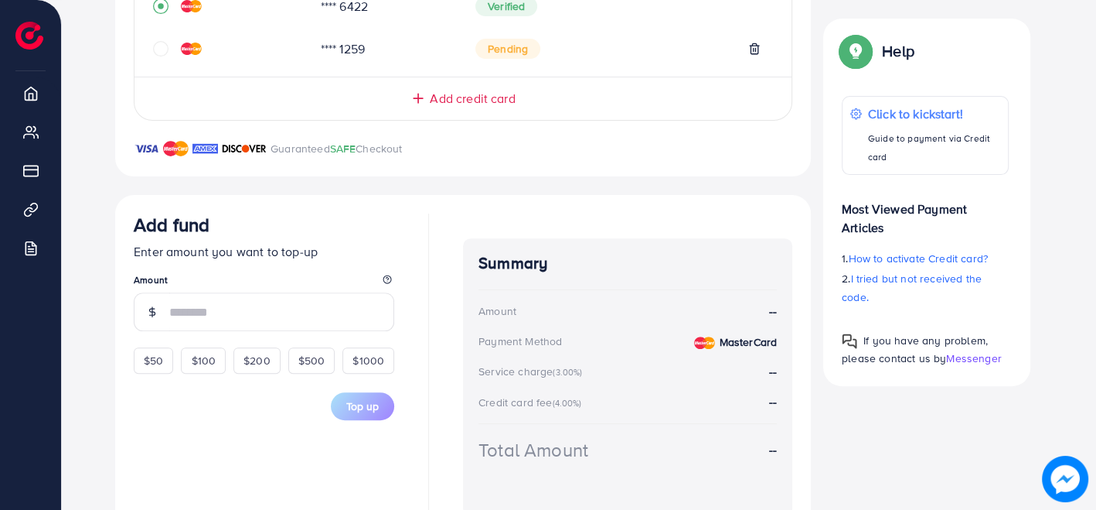
click at [1068, 482] on img at bounding box center [1065, 478] width 46 height 46
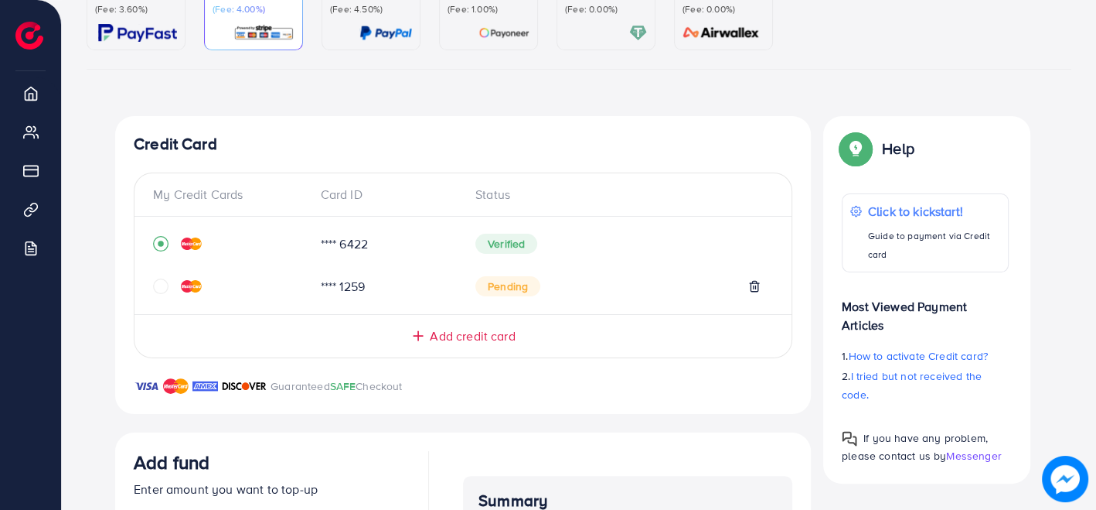
scroll to position [200, 0]
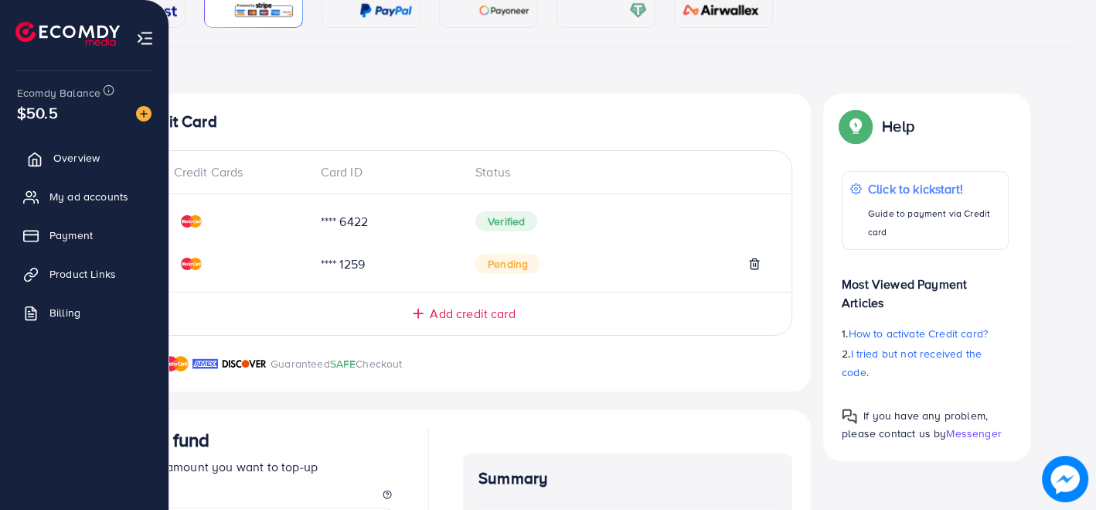
click at [62, 156] on span "Overview" at bounding box center [76, 157] width 46 height 15
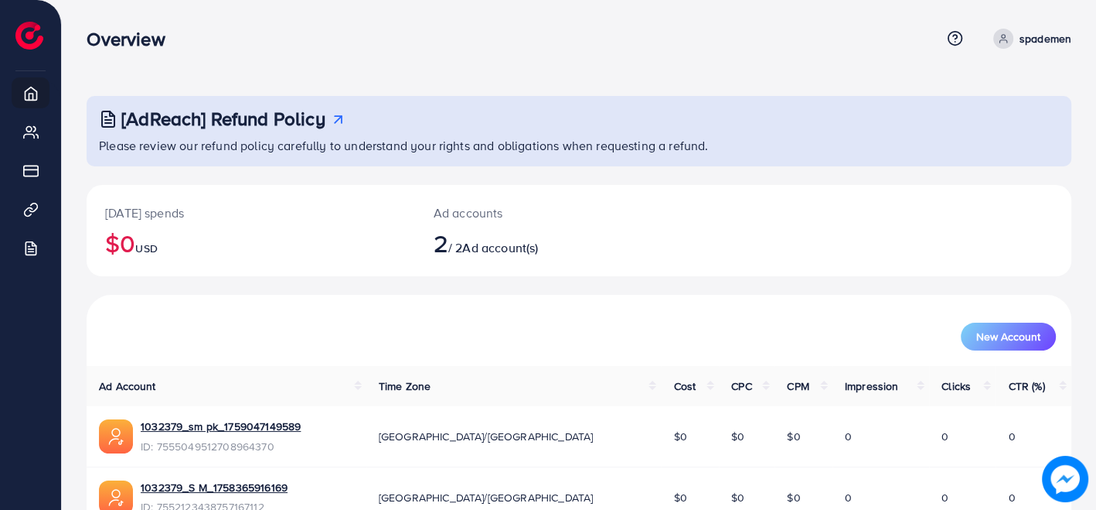
click at [999, 36] on icon at bounding box center [1003, 38] width 11 height 11
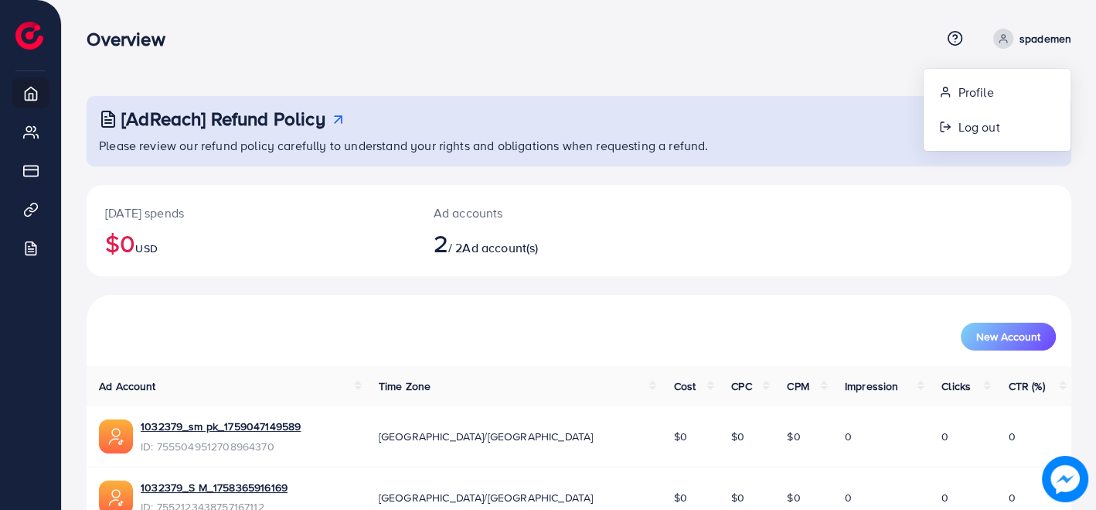
click at [999, 36] on icon at bounding box center [1003, 38] width 11 height 11
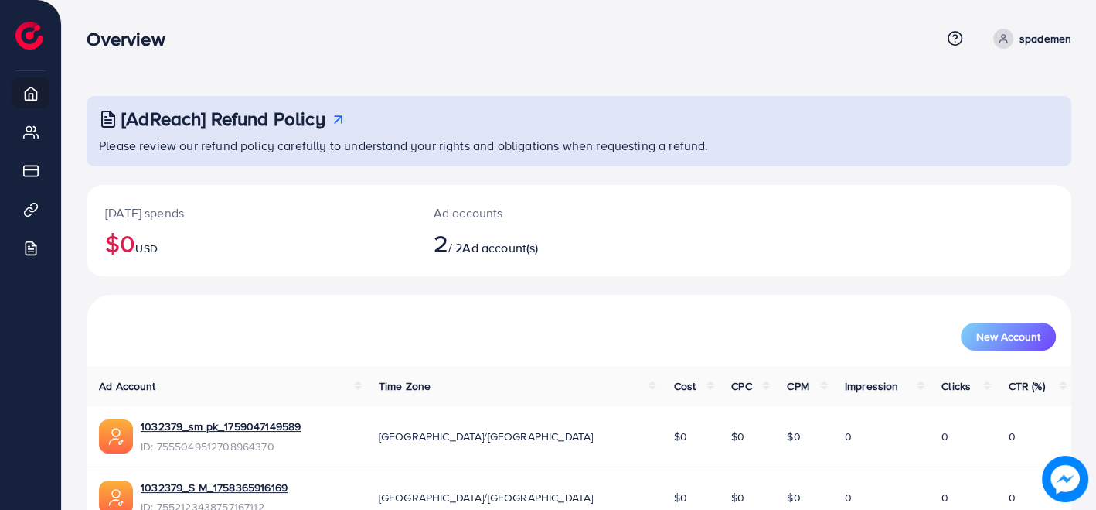
click at [289, 134] on div "[AdReach] Refund Policy Please review our refund policy carefully to understand…" at bounding box center [579, 131] width 985 height 70
drag, startPoint x: 120, startPoint y: 123, endPoint x: 201, endPoint y: 121, distance: 81.2
click at [201, 121] on div "[AdReach] Refund Policy" at bounding box center [580, 118] width 963 height 22
click at [759, 70] on div "[AdReach] Refund Policy Please review our refund policy carefully to understand…" at bounding box center [579, 296] width 1034 height 593
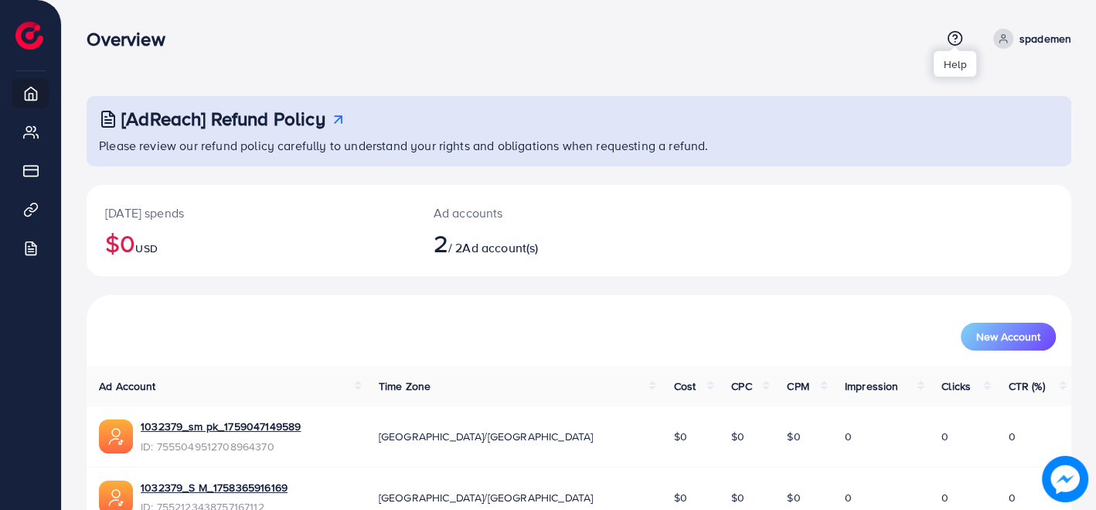
click at [952, 39] on icon at bounding box center [955, 38] width 16 height 16
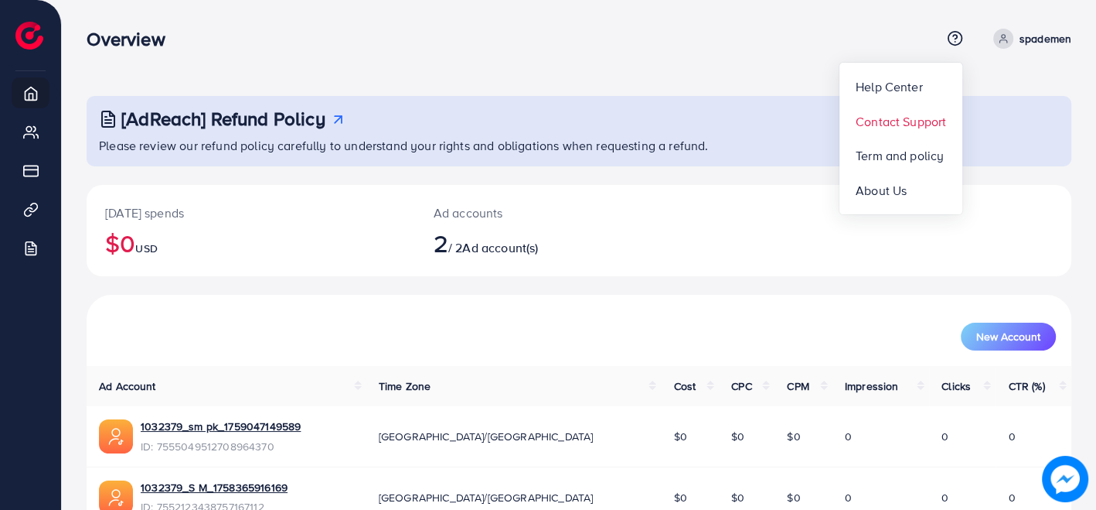
click at [897, 109] on link "Contact Support" at bounding box center [901, 121] width 122 height 35
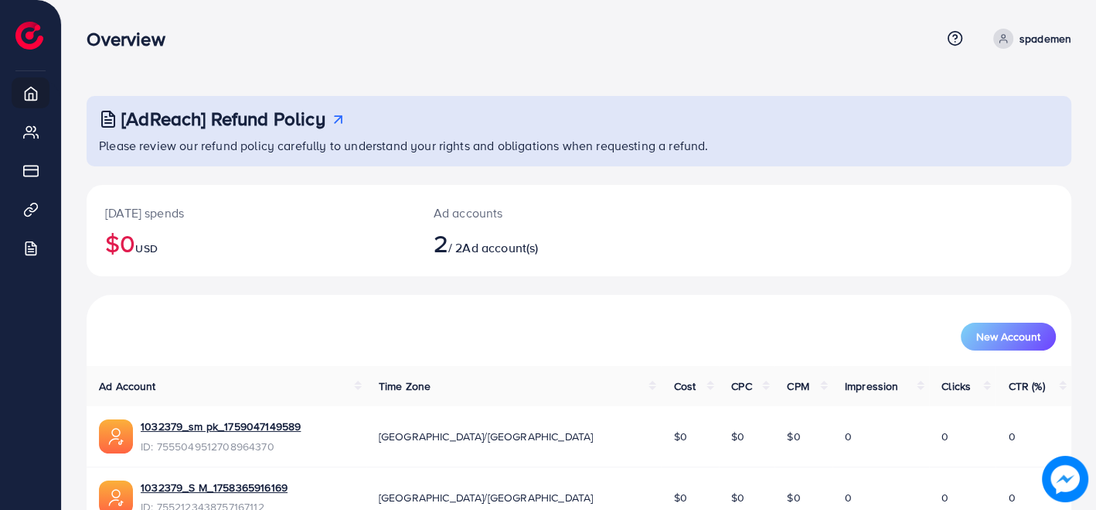
click at [1013, 43] on link "spademen" at bounding box center [1029, 39] width 84 height 20
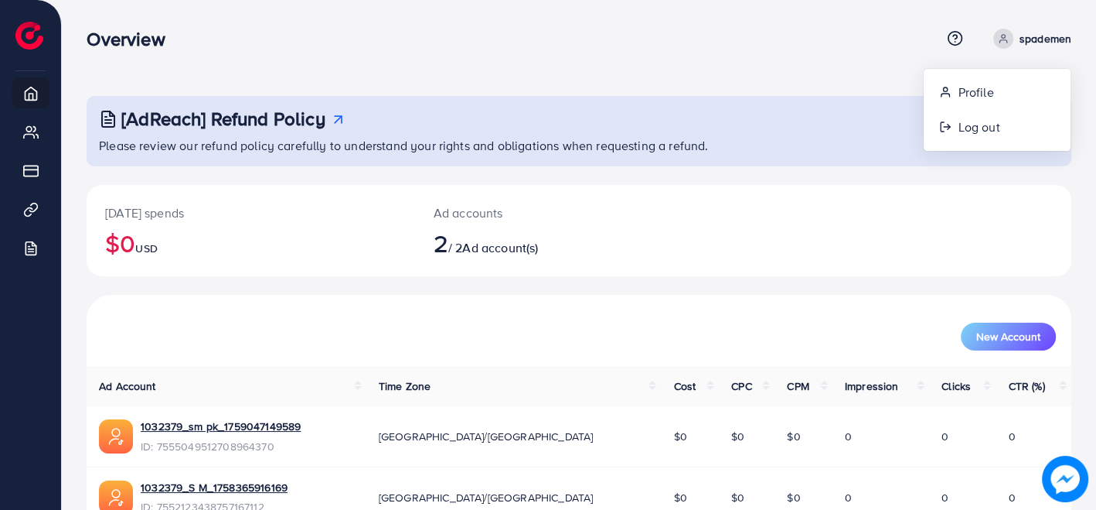
click at [835, 58] on div "Overview Help Center Contact Support Term and policy About Us spademen Profile …" at bounding box center [579, 39] width 985 height 42
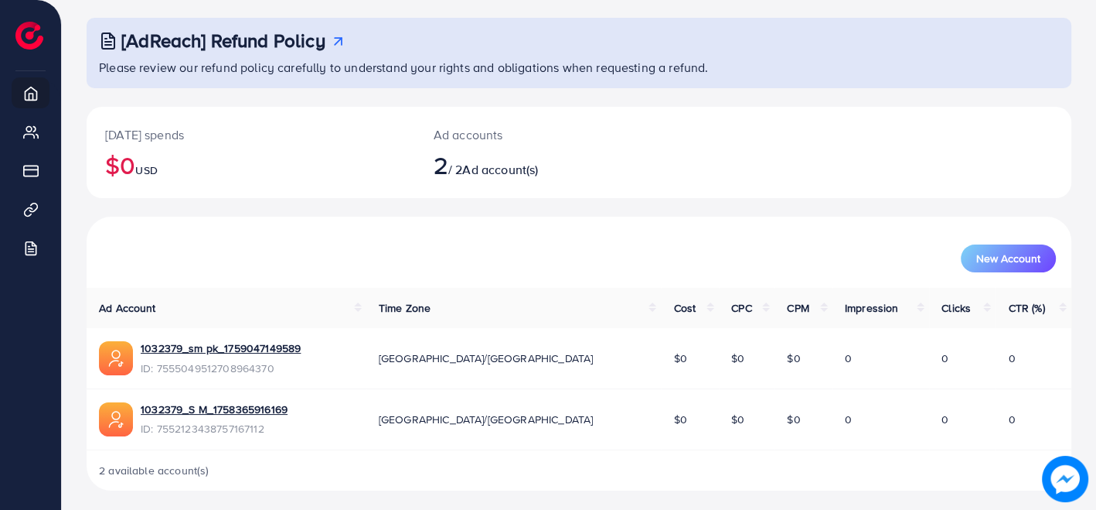
scroll to position [83, 0]
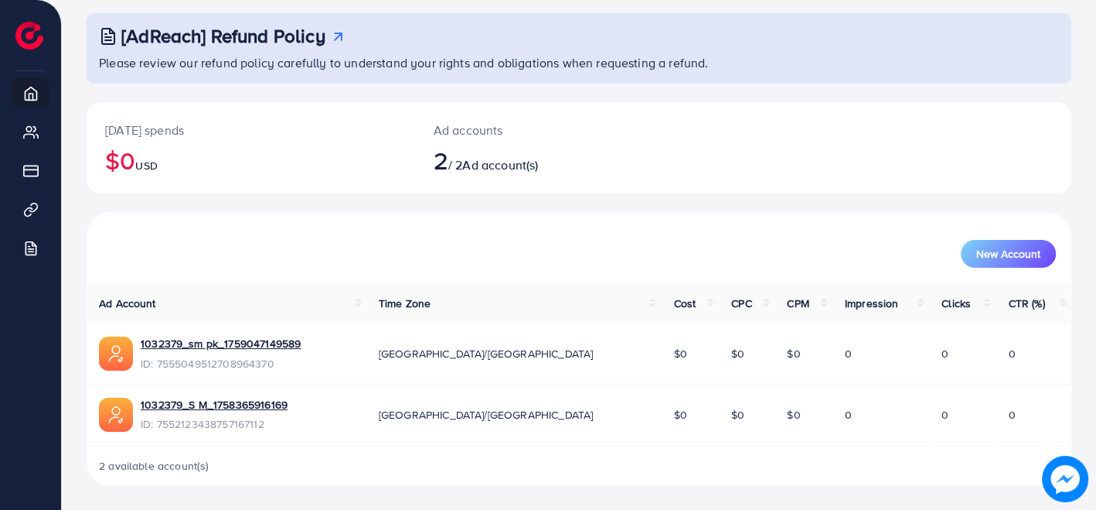
click at [338, 32] on icon at bounding box center [338, 37] width 16 height 16
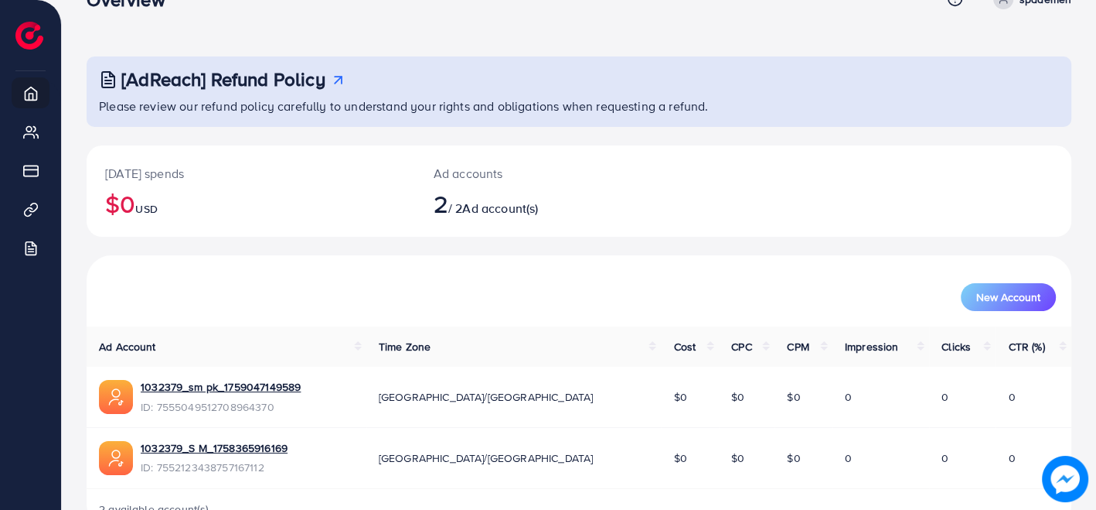
scroll to position [0, 0]
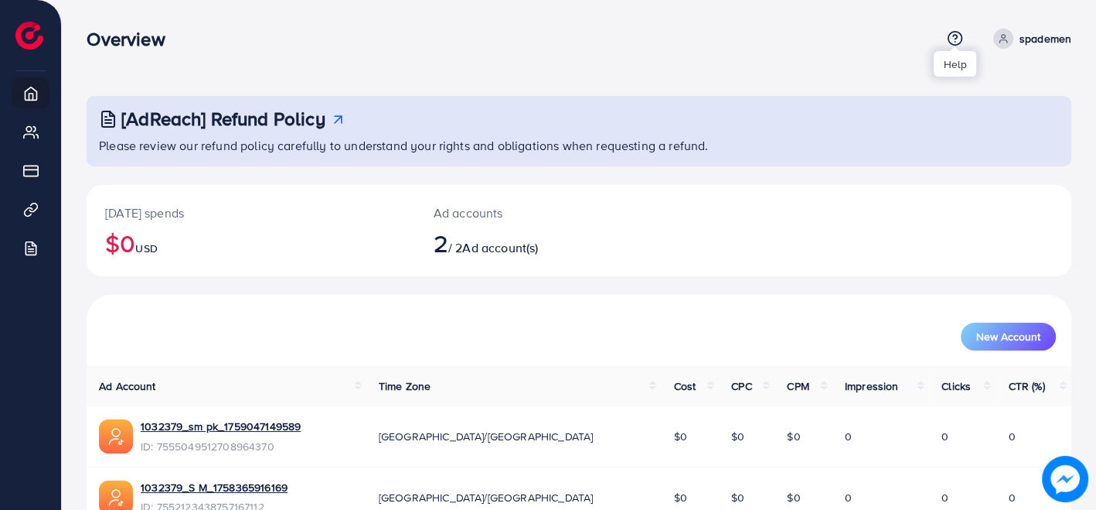
click at [957, 33] on icon at bounding box center [955, 38] width 16 height 16
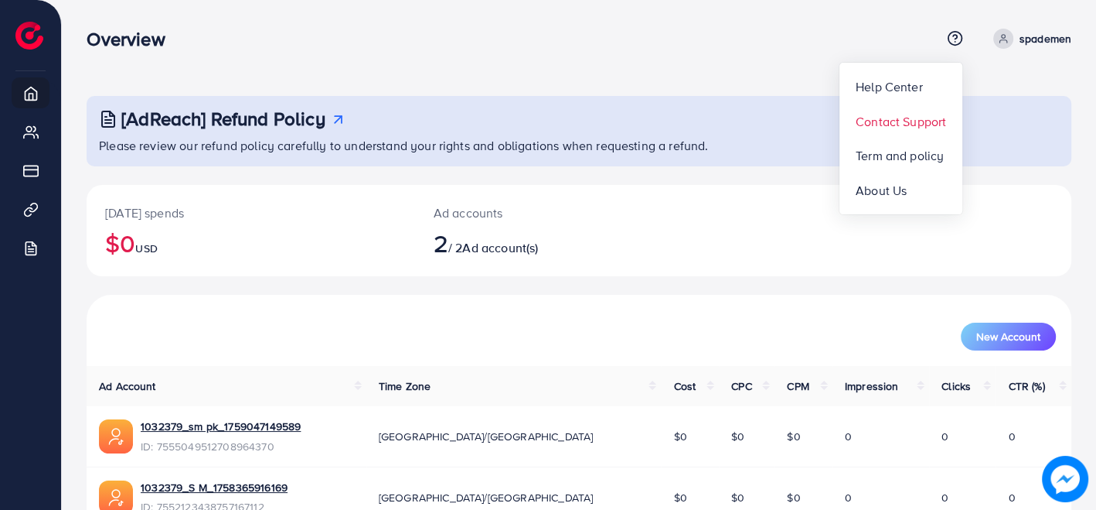
click at [912, 109] on link "Contact Support" at bounding box center [901, 121] width 122 height 35
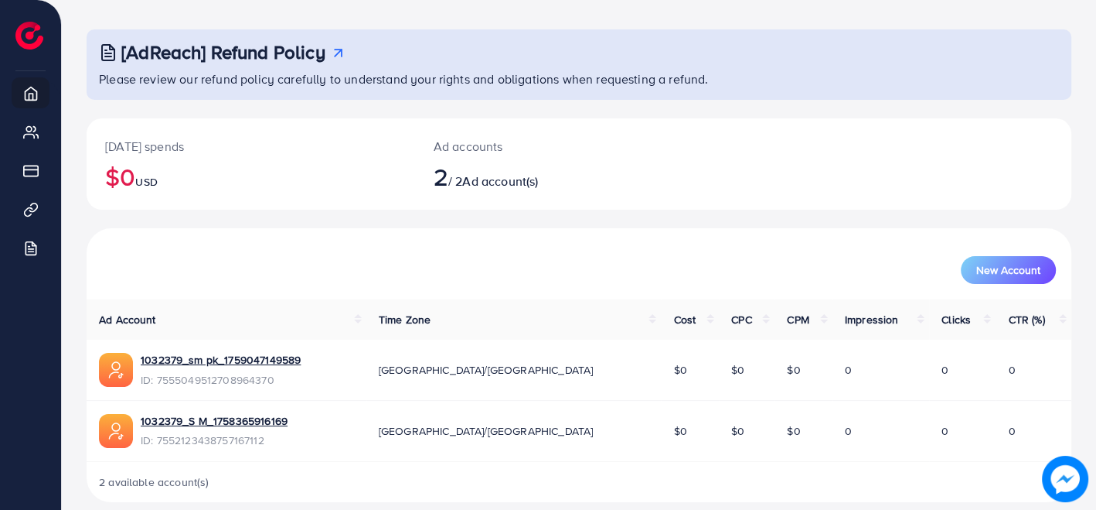
scroll to position [83, 0]
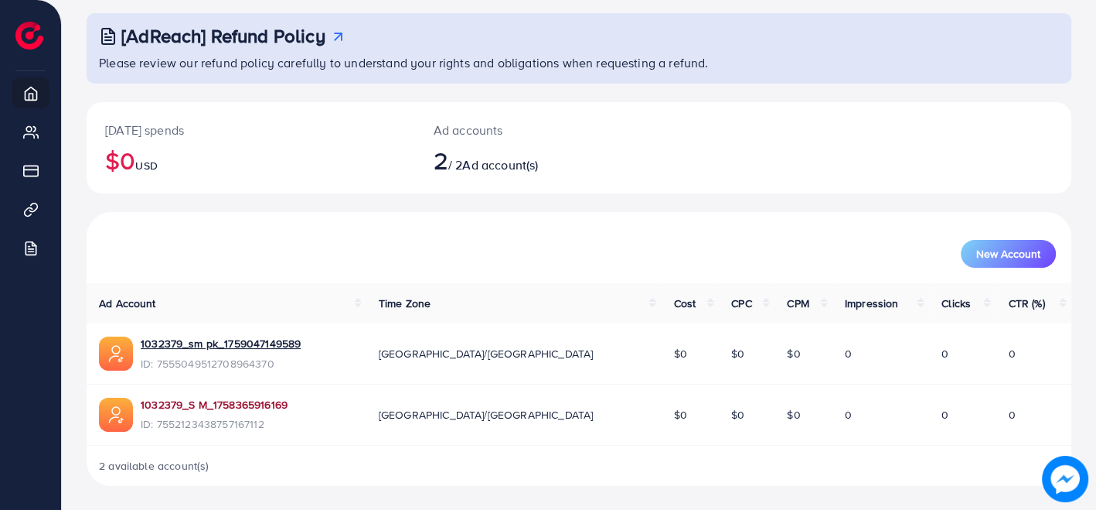
click at [199, 400] on link "1032379_S M_1758365916169" at bounding box center [214, 404] width 147 height 15
click at [256, 402] on link "1032379_S M_1758365916169" at bounding box center [214, 404] width 147 height 15
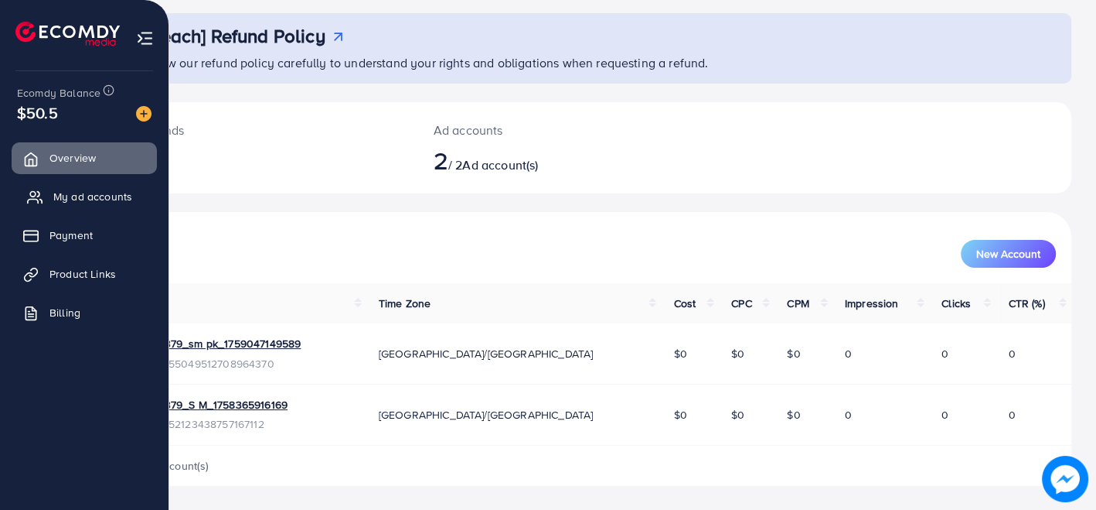
click at [57, 206] on link "My ad accounts" at bounding box center [84, 196] width 145 height 31
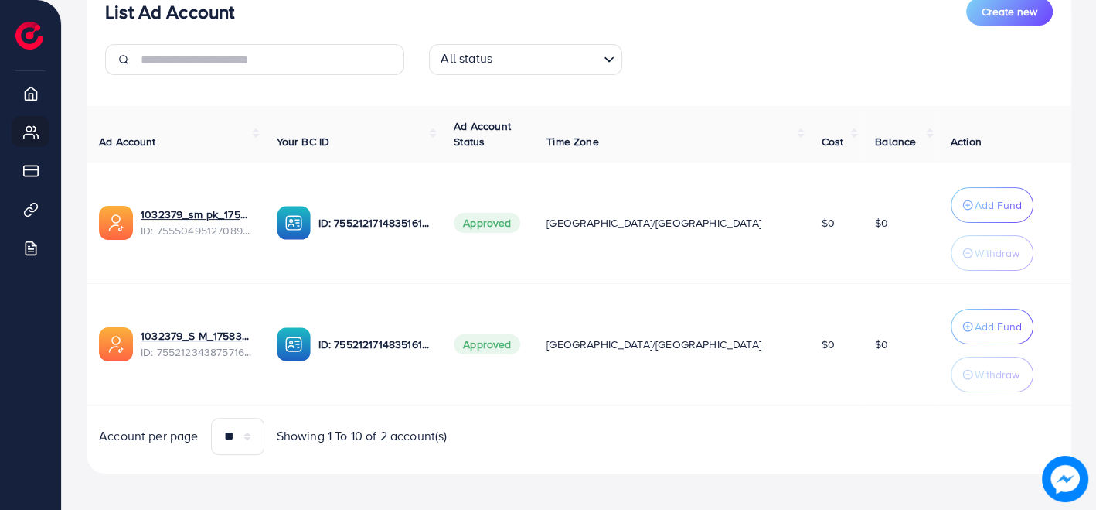
scroll to position [218, 0]
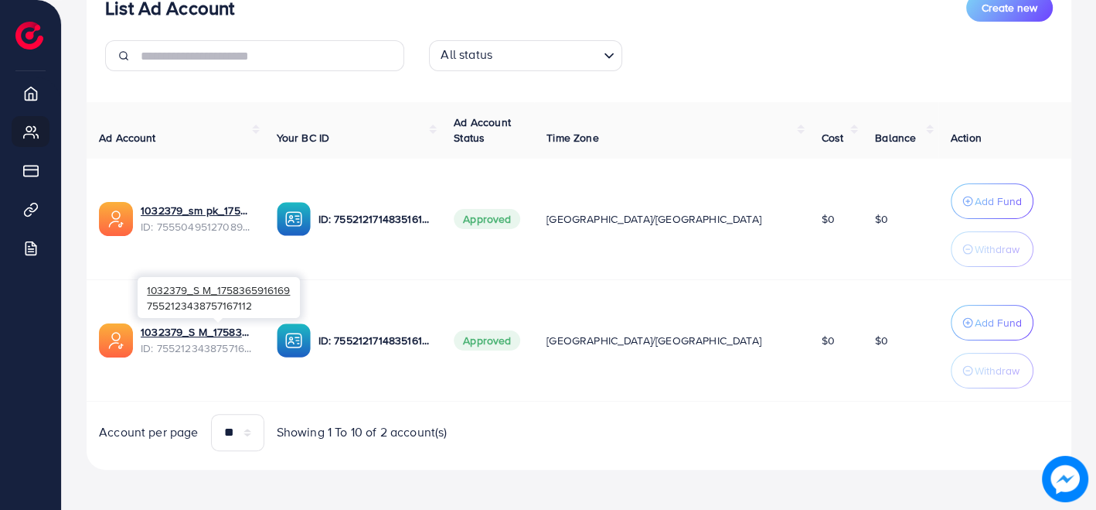
click at [190, 343] on span "ID: 7552123438757167112" at bounding box center [196, 347] width 111 height 15
click at [191, 332] on link "1032379_S M_1758365916169" at bounding box center [196, 331] width 111 height 15
click at [951, 332] on button "Add Fund" at bounding box center [992, 323] width 83 height 36
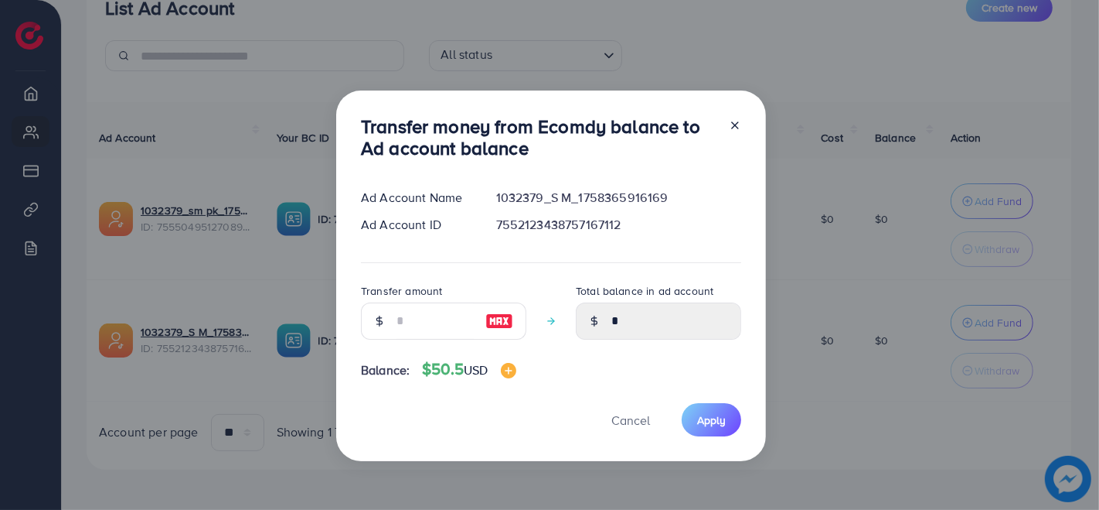
click at [407, 339] on div "Transfer amount" at bounding box center [443, 316] width 165 height 70
click at [414, 311] on input "number" at bounding box center [435, 320] width 77 height 37
type input "*"
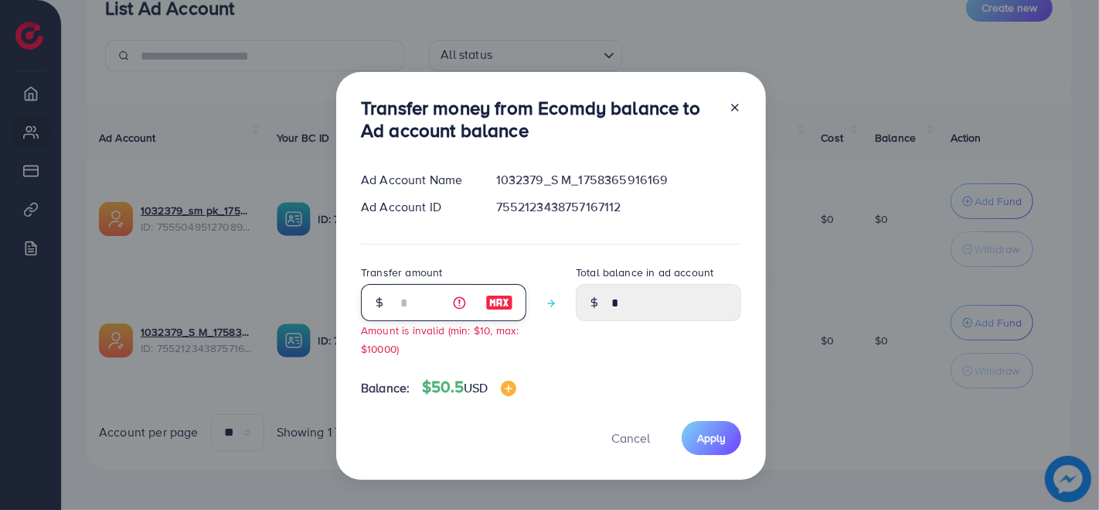
type input "****"
type input "**"
type input "*****"
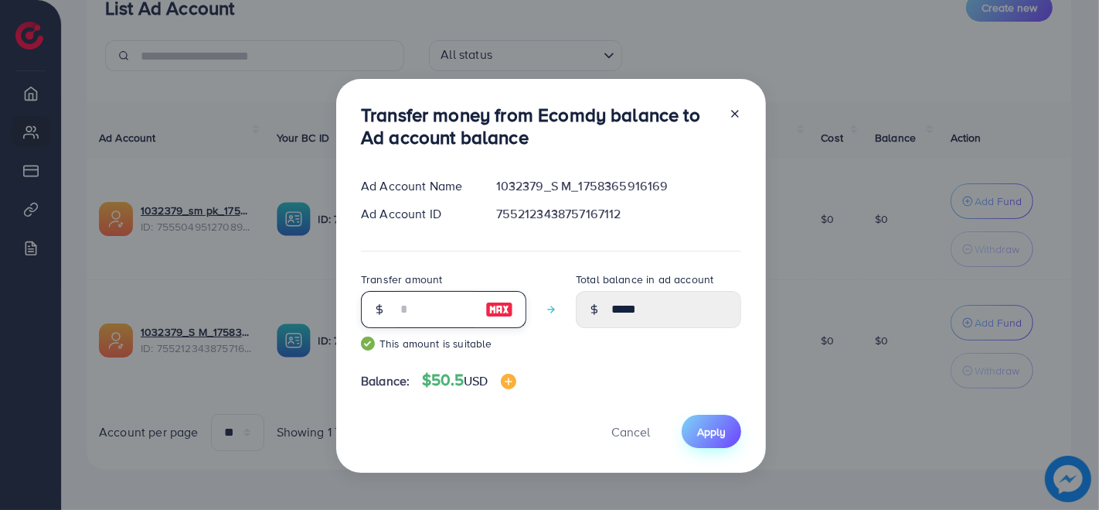
type input "**"
click at [695, 435] on button "Apply" at bounding box center [712, 430] width 60 height 33
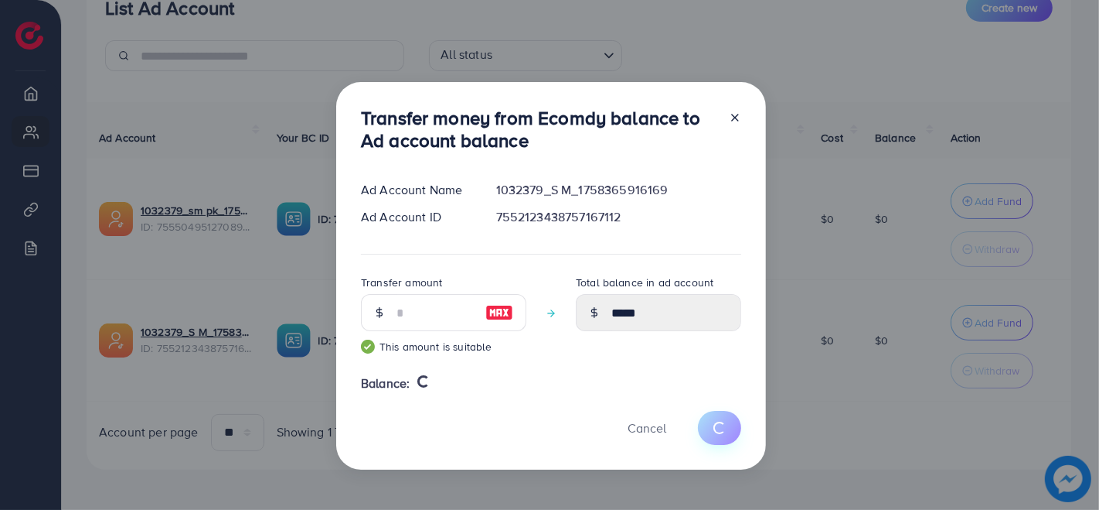
type input "*"
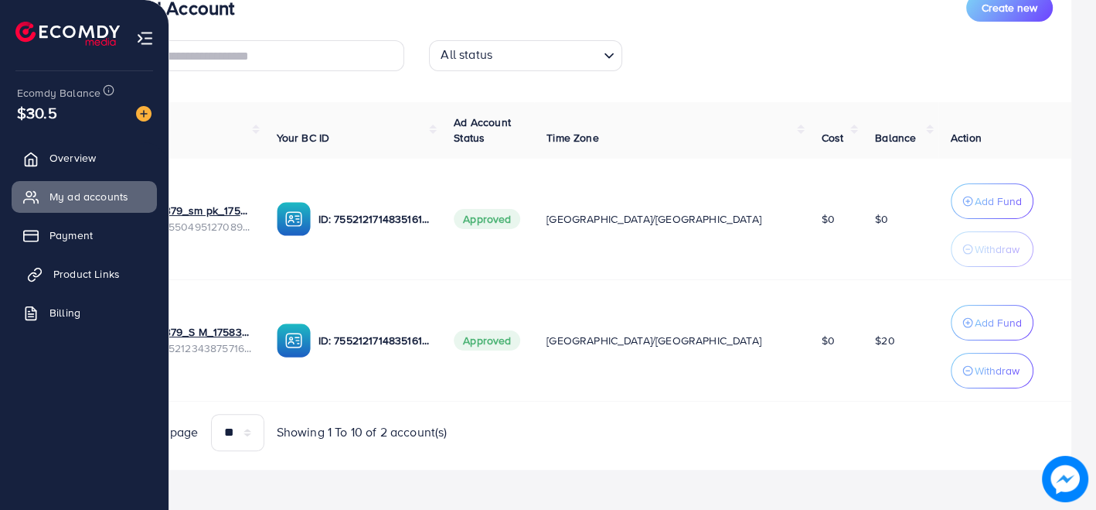
click at [114, 268] on span "Product Links" at bounding box center [86, 273] width 66 height 15
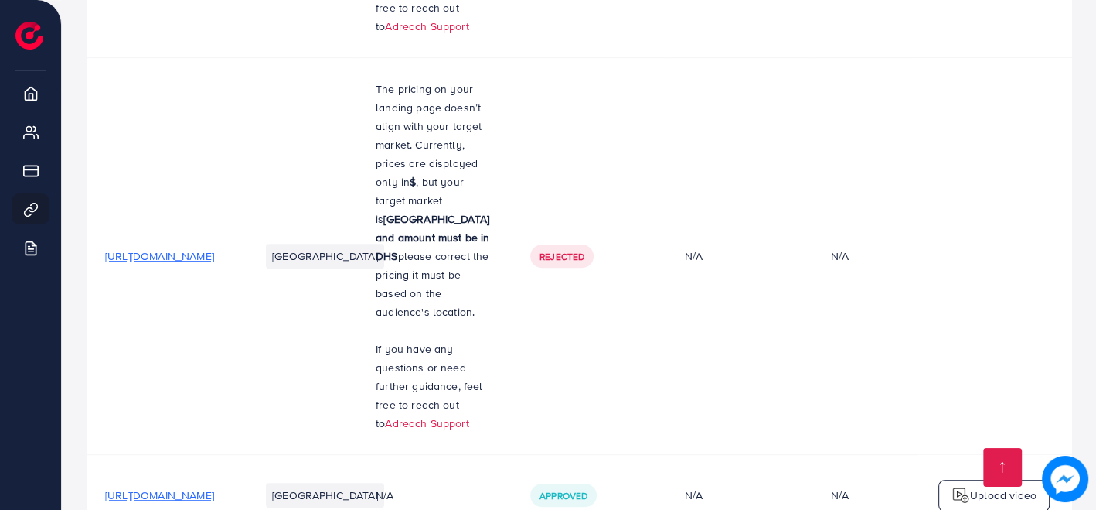
scroll to position [1118, 0]
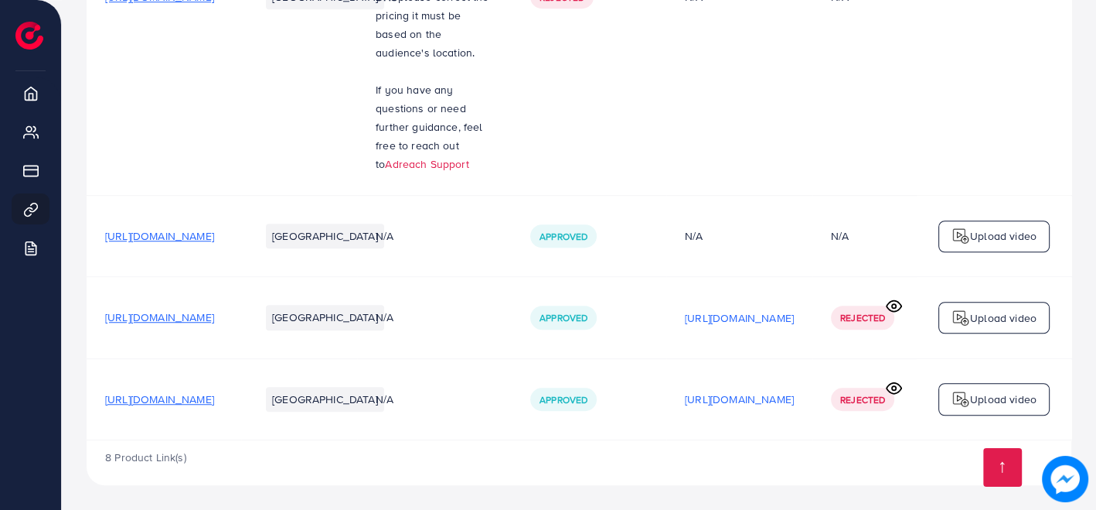
click at [214, 228] on span "https://spademen.com/products/check-shirt-red-black" at bounding box center [159, 235] width 109 height 15
click at [214, 315] on span "https://spademen.com/collections/formal-royal-line" at bounding box center [159, 316] width 109 height 15
click at [214, 396] on span "https://spademen.com/collections/seasonal-prestige" at bounding box center [159, 398] width 109 height 15
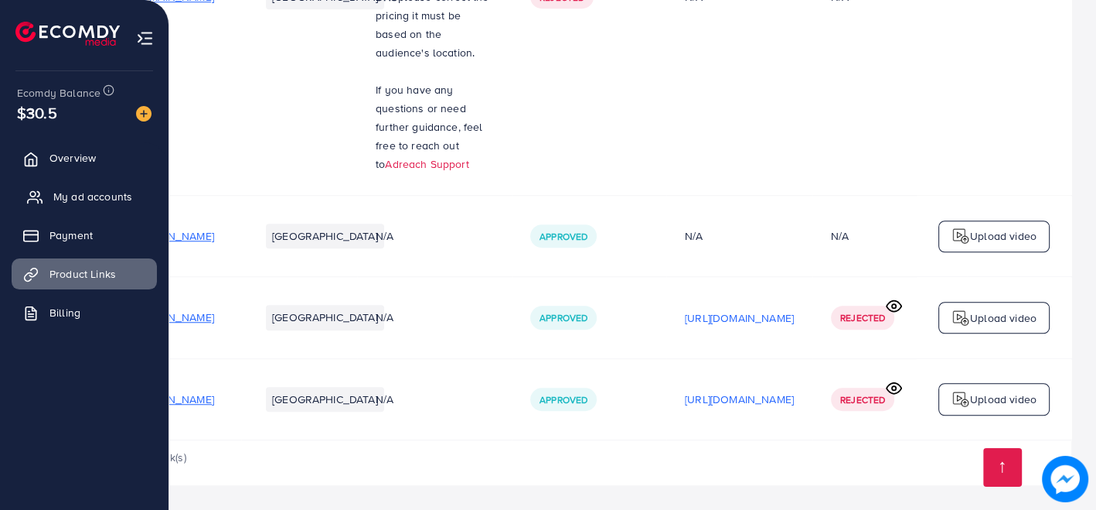
click at [91, 186] on link "My ad accounts" at bounding box center [84, 196] width 145 height 31
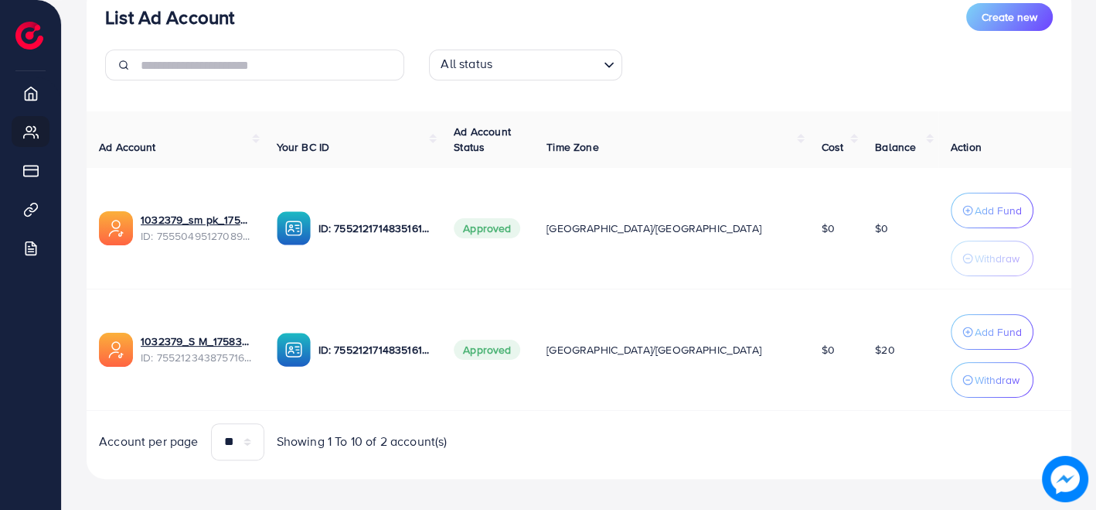
scroll to position [218, 0]
